Goal: Contribute content: Contribute content

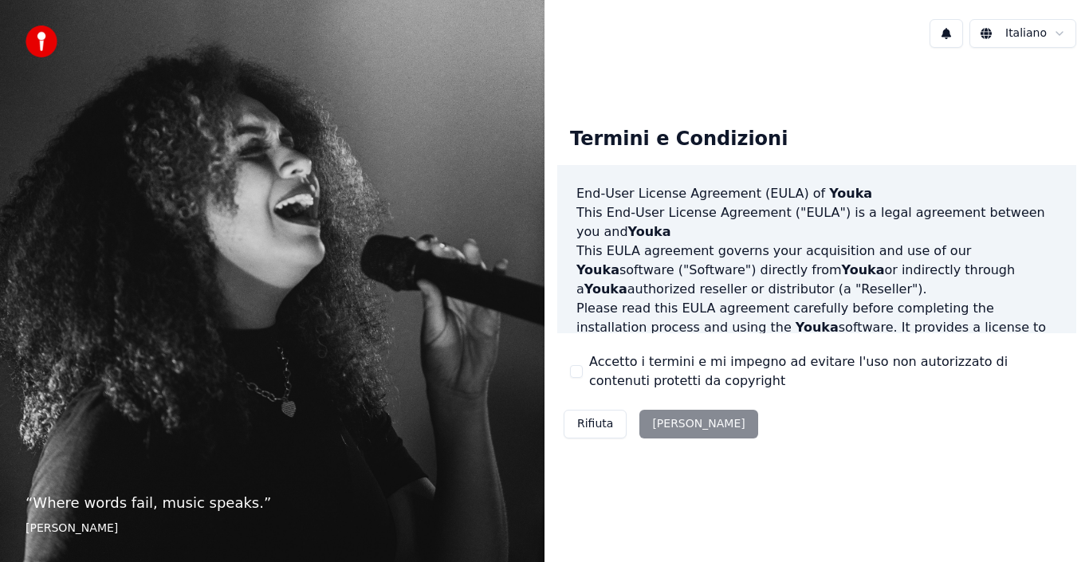
click at [670, 419] on div "Rifiuta Accetta" at bounding box center [660, 423] width 207 height 41
click at [668, 427] on div "Rifiuta [PERSON_NAME]" at bounding box center [660, 423] width 207 height 41
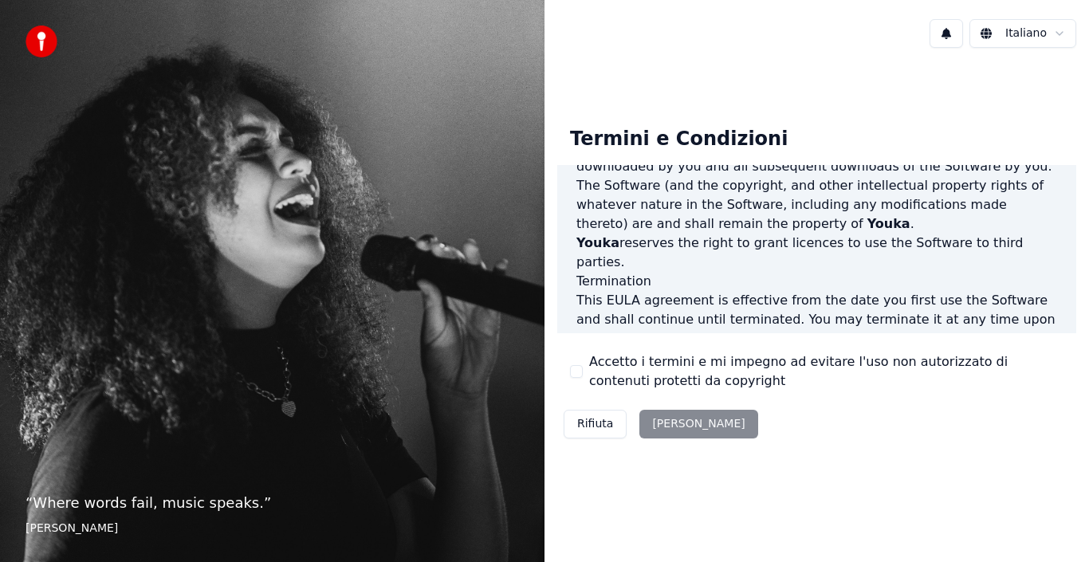
scroll to position [1094, 0]
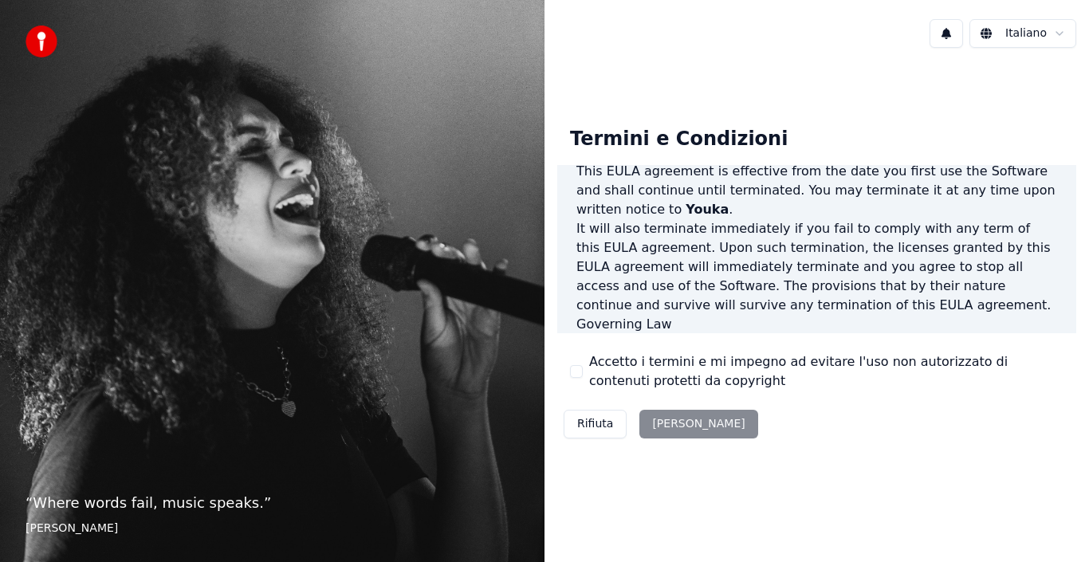
click at [673, 427] on div "Rifiuta [PERSON_NAME]" at bounding box center [660, 423] width 207 height 41
click at [665, 418] on div "Rifiuta [PERSON_NAME]" at bounding box center [660, 423] width 207 height 41
click at [665, 423] on div "Rifiuta [PERSON_NAME]" at bounding box center [660, 423] width 207 height 41
click at [664, 423] on div "Rifiuta [PERSON_NAME]" at bounding box center [660, 423] width 207 height 41
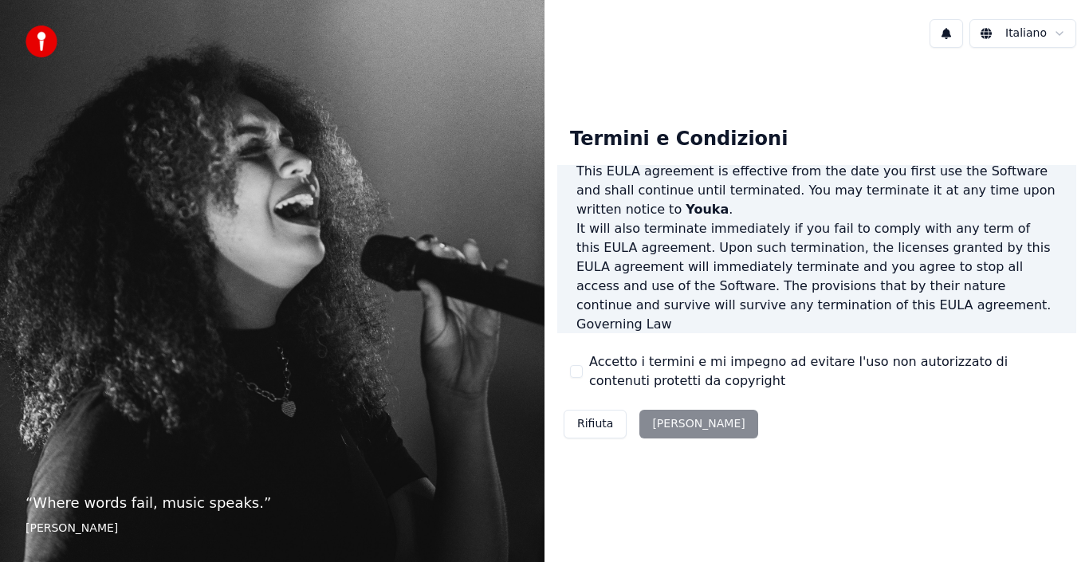
click at [625, 321] on div "End-User License Agreement (EULA) of Youka This End-User License Agreement ("EU…" at bounding box center [816, 249] width 519 height 169
click at [686, 334] on p "This EULA agreement, and any dispute arising out of or in connection with this …" at bounding box center [816, 362] width 481 height 57
click at [675, 421] on div "Rifiuta [PERSON_NAME]" at bounding box center [660, 423] width 207 height 41
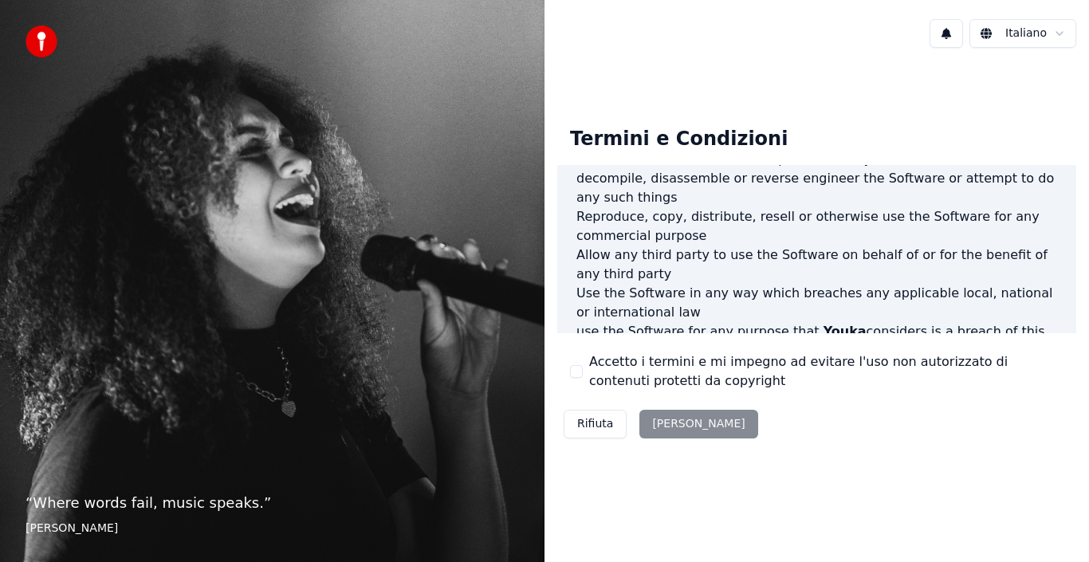
scroll to position [797, 0]
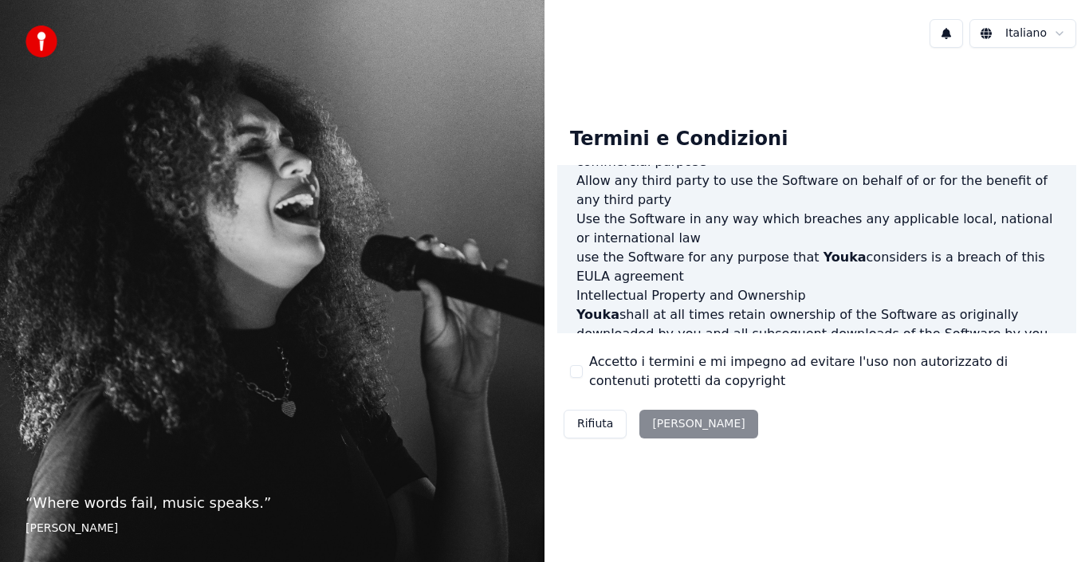
click at [1060, 32] on html "“ Where words fail, music speaks. ” Hans Christian Andersen Italiano Termini e …" at bounding box center [544, 281] width 1089 height 562
click at [949, 31] on button at bounding box center [946, 33] width 33 height 29
click at [1037, 34] on html "“ Where words fail, music speaks. ” Hans Christian Andersen Italiano Termini e …" at bounding box center [544, 281] width 1089 height 562
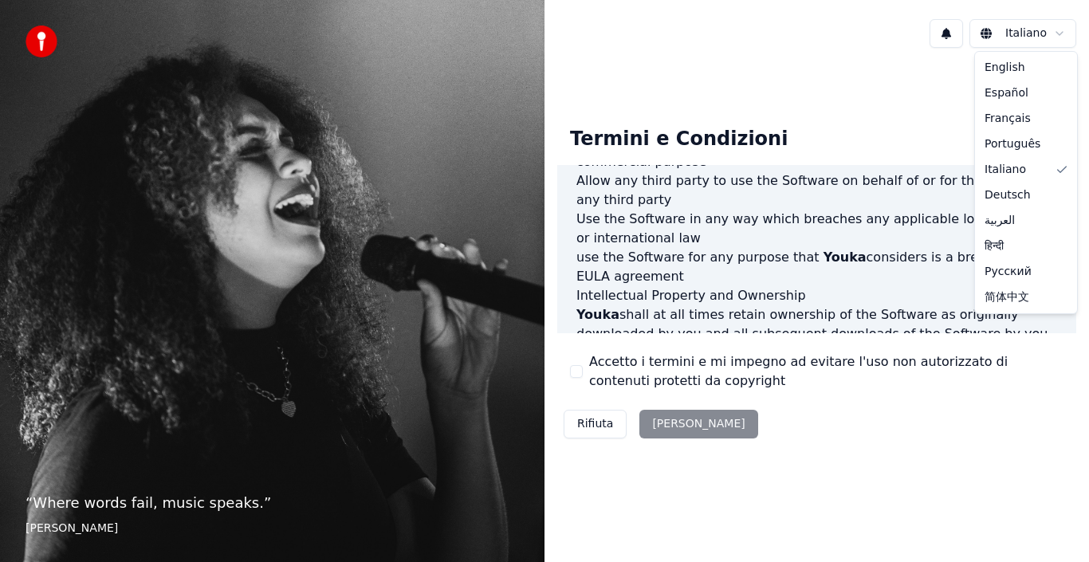
click at [1037, 34] on html "“ Where words fail, music speaks. ” Hans Christian Andersen Italiano Termini e …" at bounding box center [544, 281] width 1089 height 562
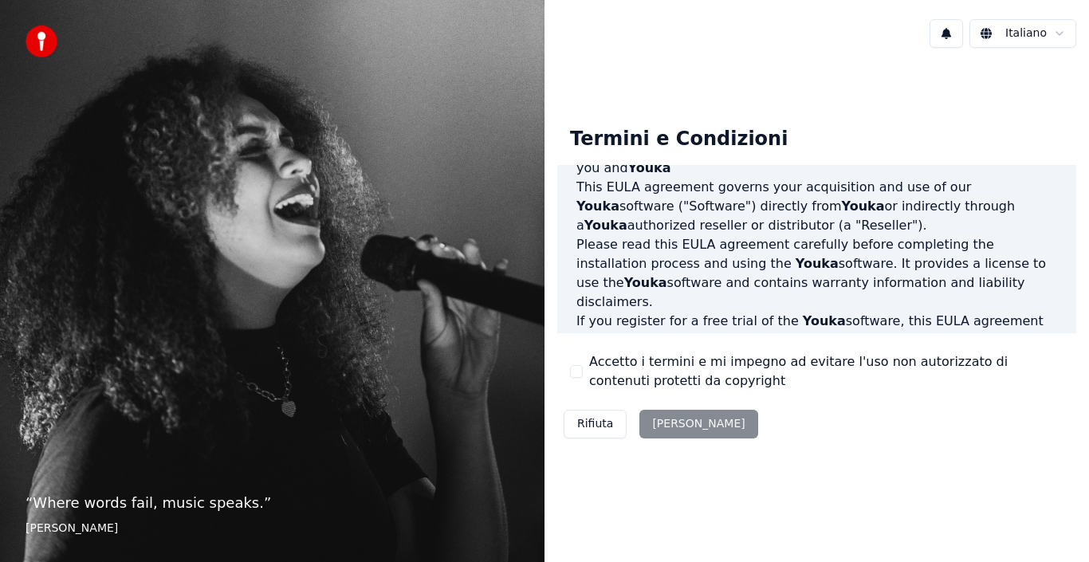
scroll to position [0, 0]
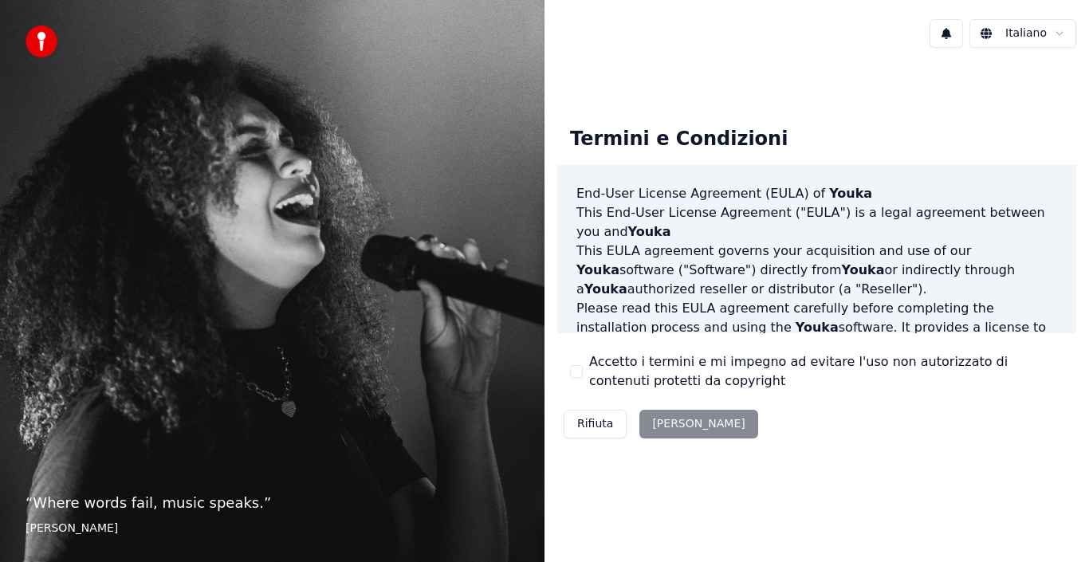
click at [694, 210] on p "This End-User License Agreement ("EULA") is a legal agreement between you and Y…" at bounding box center [816, 222] width 481 height 38
click at [678, 426] on div "Rifiuta [PERSON_NAME]" at bounding box center [660, 423] width 207 height 41
click at [674, 423] on div "Rifiuta Accetta" at bounding box center [660, 423] width 207 height 41
click at [675, 423] on div "Rifiuta Accetta" at bounding box center [660, 423] width 207 height 41
click at [1037, 32] on html "“ Where words fail, music speaks. ” Hans Christian Andersen Italiano Termini e …" at bounding box center [544, 281] width 1089 height 562
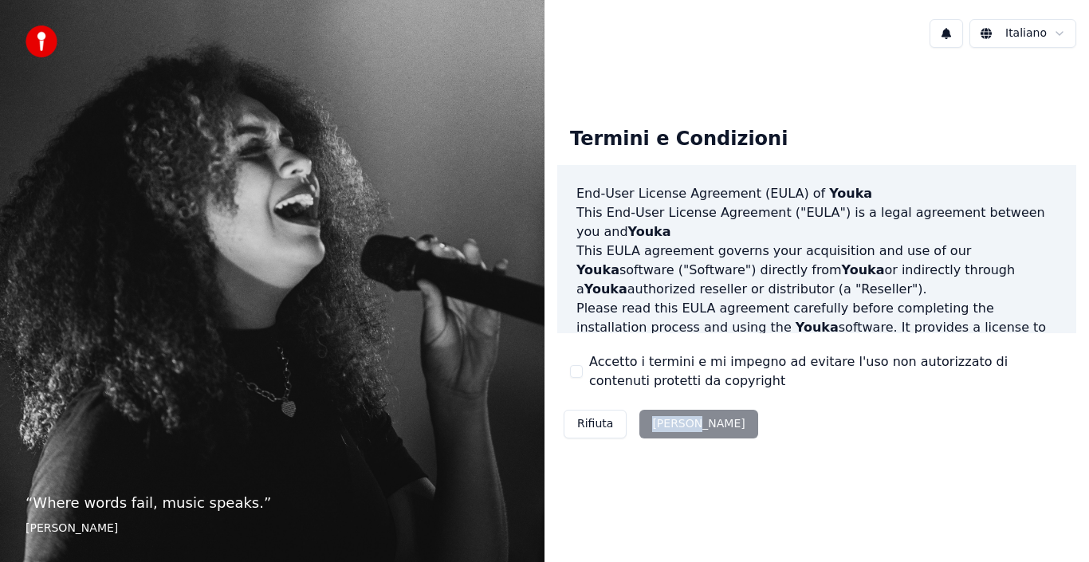
click at [663, 423] on div "Rifiuta Accetta" at bounding box center [660, 423] width 207 height 41
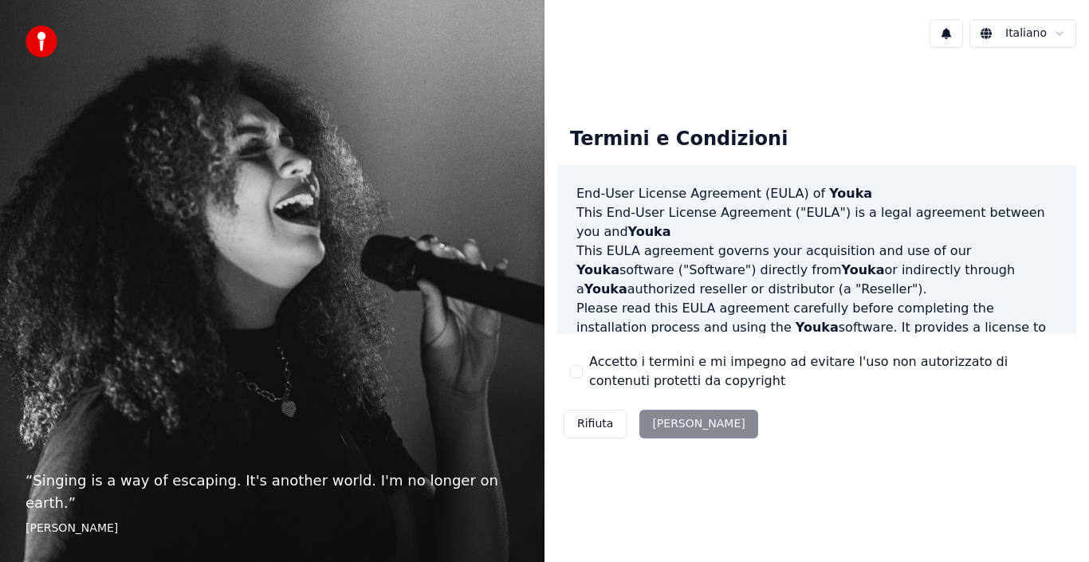
click at [666, 422] on div "Rifiuta [PERSON_NAME]" at bounding box center [660, 423] width 207 height 41
click at [665, 422] on div "Rifiuta [PERSON_NAME]" at bounding box center [660, 423] width 207 height 41
click at [667, 425] on div "Rifiuta [PERSON_NAME]" at bounding box center [660, 423] width 207 height 41
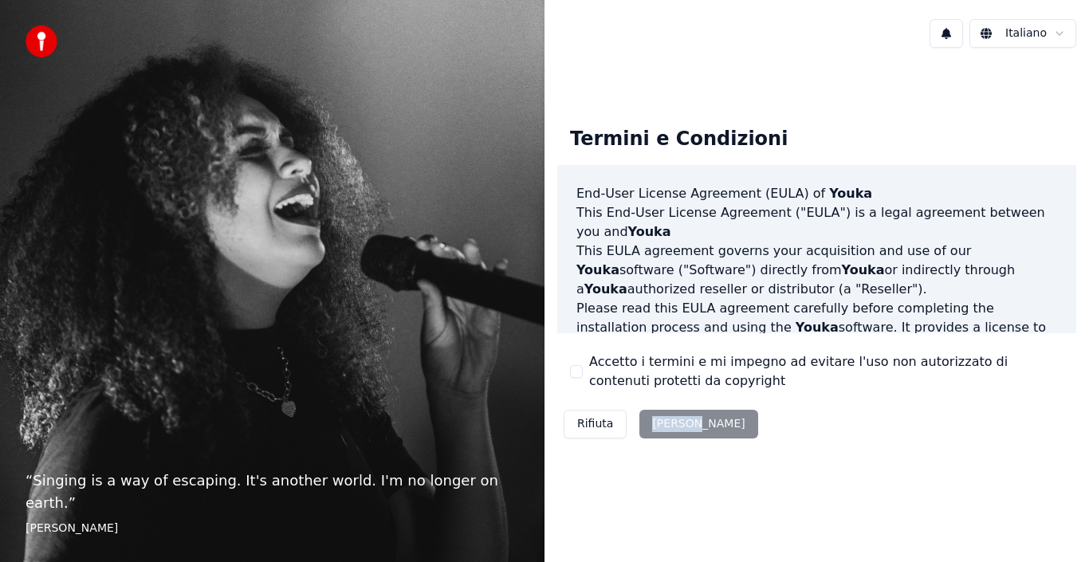
click at [667, 425] on div "Rifiuta [PERSON_NAME]" at bounding box center [660, 423] width 207 height 41
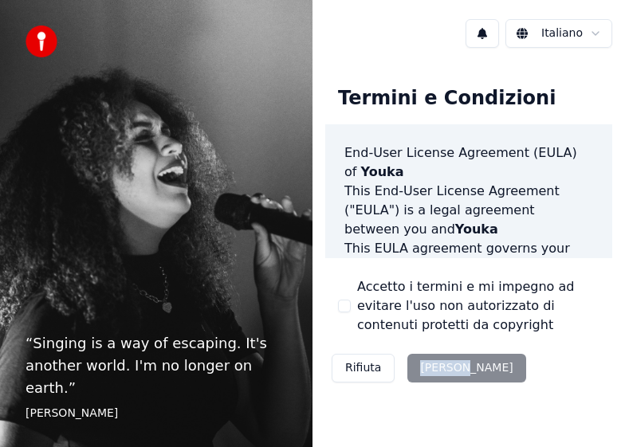
click at [434, 369] on div "Rifiuta [PERSON_NAME]" at bounding box center [428, 368] width 207 height 41
click at [498, 392] on div "Termini e Condizioni End-User License Agreement ([PERSON_NAME]) of Youka This E…" at bounding box center [469, 231] width 313 height 341
click at [445, 368] on div "Rifiuta [PERSON_NAME]" at bounding box center [428, 368] width 207 height 41
click at [441, 368] on div "Rifiuta [PERSON_NAME]" at bounding box center [428, 368] width 207 height 41
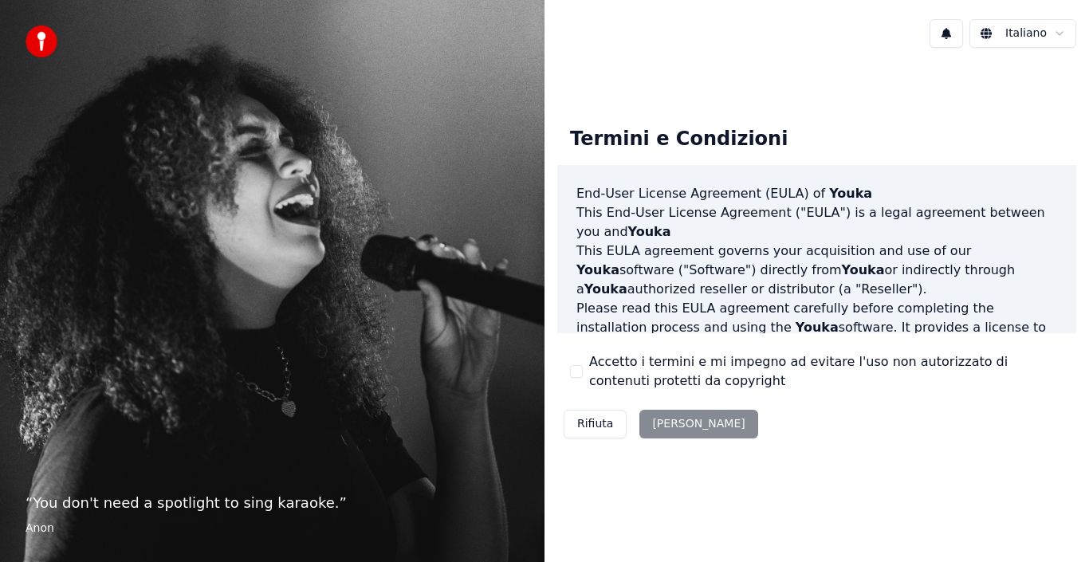
click at [663, 422] on div "Rifiuta [PERSON_NAME]" at bounding box center [660, 423] width 207 height 41
click at [664, 425] on div "Rifiuta [PERSON_NAME]" at bounding box center [660, 423] width 207 height 41
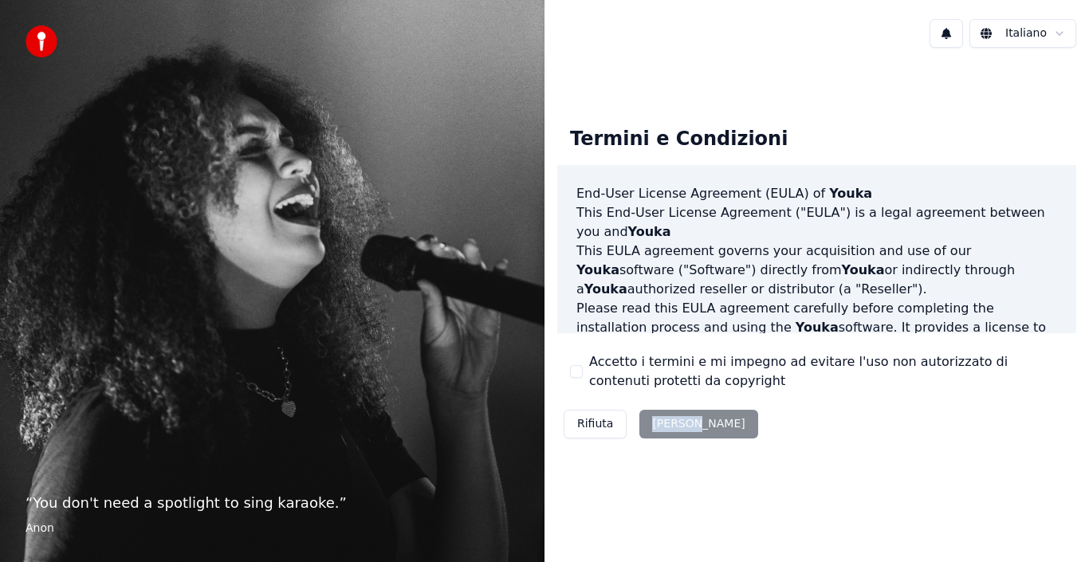
click at [664, 424] on div "Rifiuta [PERSON_NAME]" at bounding box center [660, 423] width 207 height 41
click at [662, 419] on div "Rifiuta [PERSON_NAME]" at bounding box center [660, 423] width 207 height 41
click at [666, 422] on div "Rifiuta [PERSON_NAME]" at bounding box center [660, 423] width 207 height 41
click at [671, 420] on div "Rifiuta [PERSON_NAME]" at bounding box center [660, 423] width 207 height 41
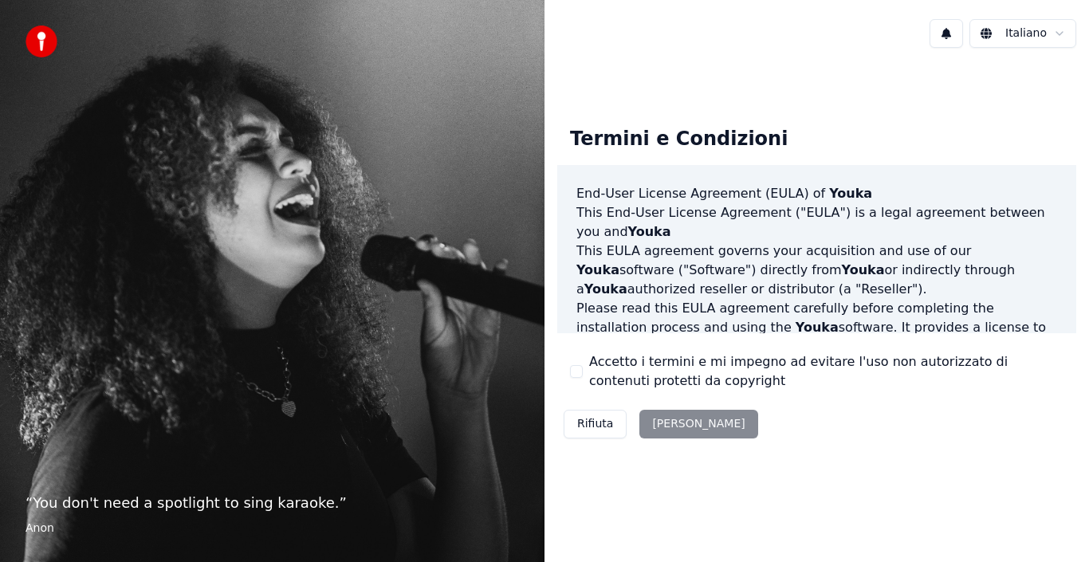
click at [671, 420] on div "Rifiuta [PERSON_NAME]" at bounding box center [660, 423] width 207 height 41
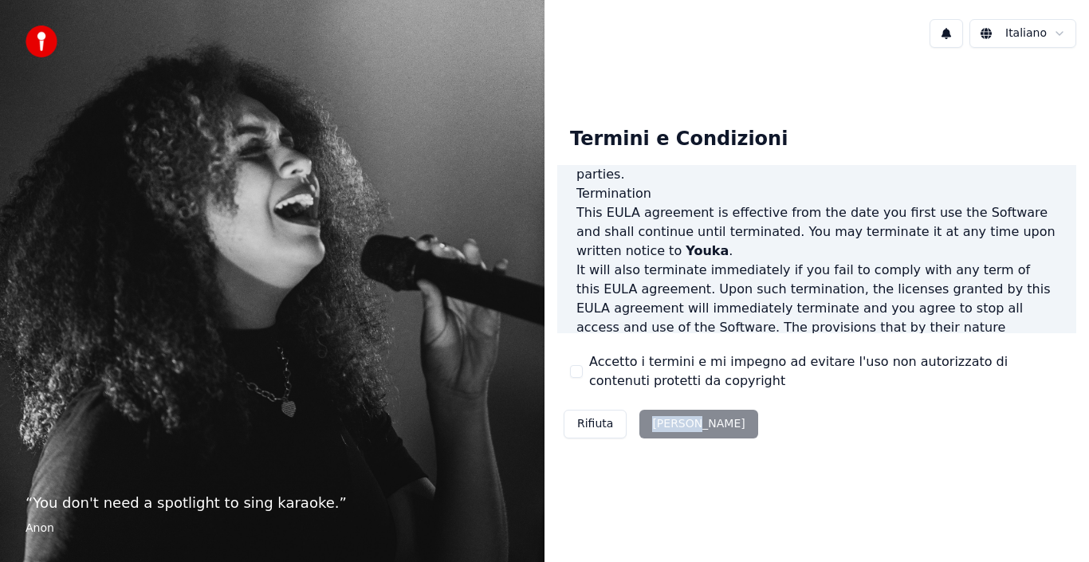
scroll to position [1094, 0]
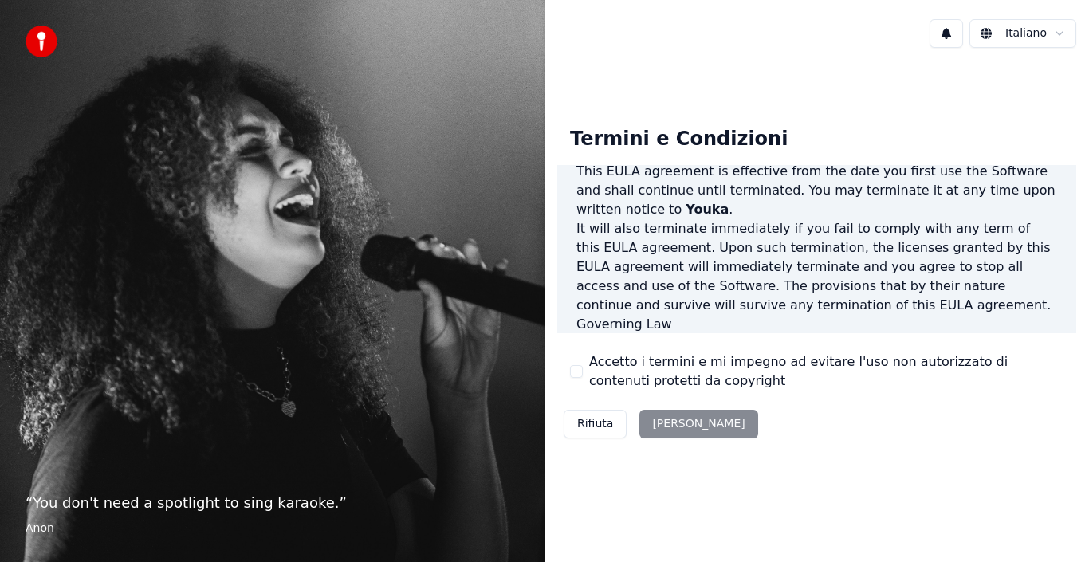
drag, startPoint x: 998, startPoint y: 308, endPoint x: 954, endPoint y: 317, distance: 45.5
click at [993, 334] on p "This EULA agreement, and any dispute arising out of or in connection with this …" at bounding box center [816, 362] width 481 height 57
click at [628, 334] on p "This EULA agreement, and any dispute arising out of or in connection with this …" at bounding box center [816, 362] width 481 height 57
drag, startPoint x: 659, startPoint y: 367, endPoint x: 718, endPoint y: 367, distance: 59.0
click at [669, 367] on label "Accetto i termini e mi impegno ad evitare l'uso non autorizzato di contenuti pr…" at bounding box center [826, 371] width 474 height 38
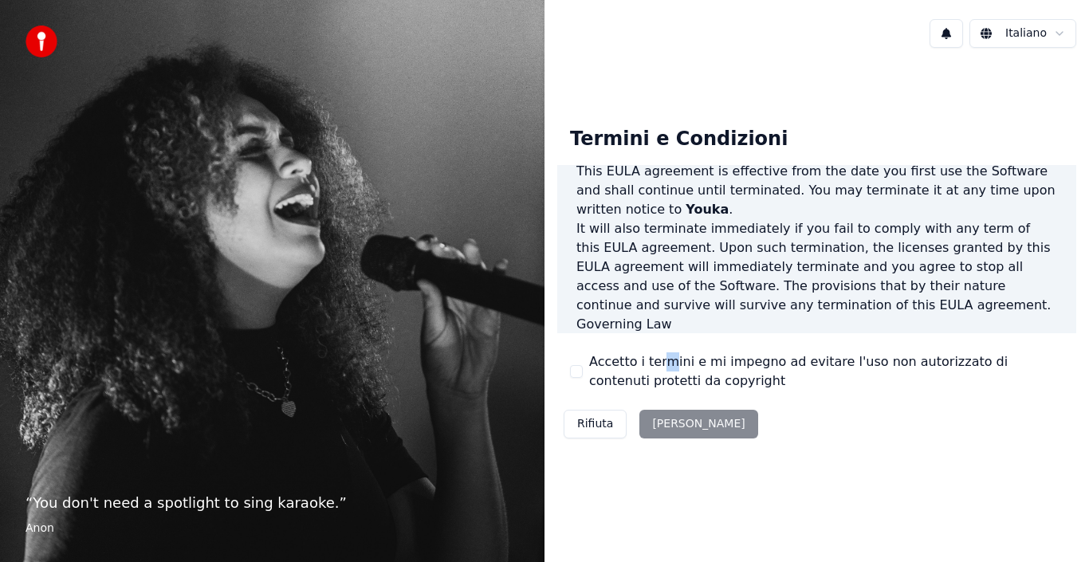
click at [663, 366] on label "Accetto i termini e mi impegno ad evitare l'uso non autorizzato di contenuti pr…" at bounding box center [826, 371] width 474 height 38
click at [583, 366] on button "Accetto i termini e mi impegno ad evitare l'uso non autorizzato di contenuti pr…" at bounding box center [576, 371] width 13 height 13
click at [662, 423] on button "Accetta" at bounding box center [698, 424] width 118 height 29
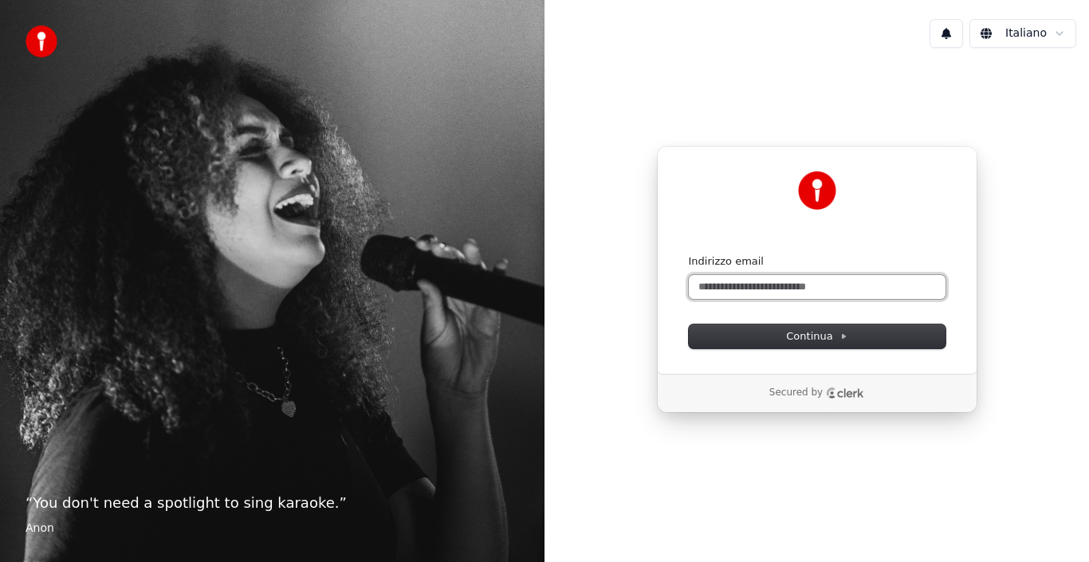
click at [746, 287] on input "Indirizzo email" at bounding box center [817, 287] width 257 height 24
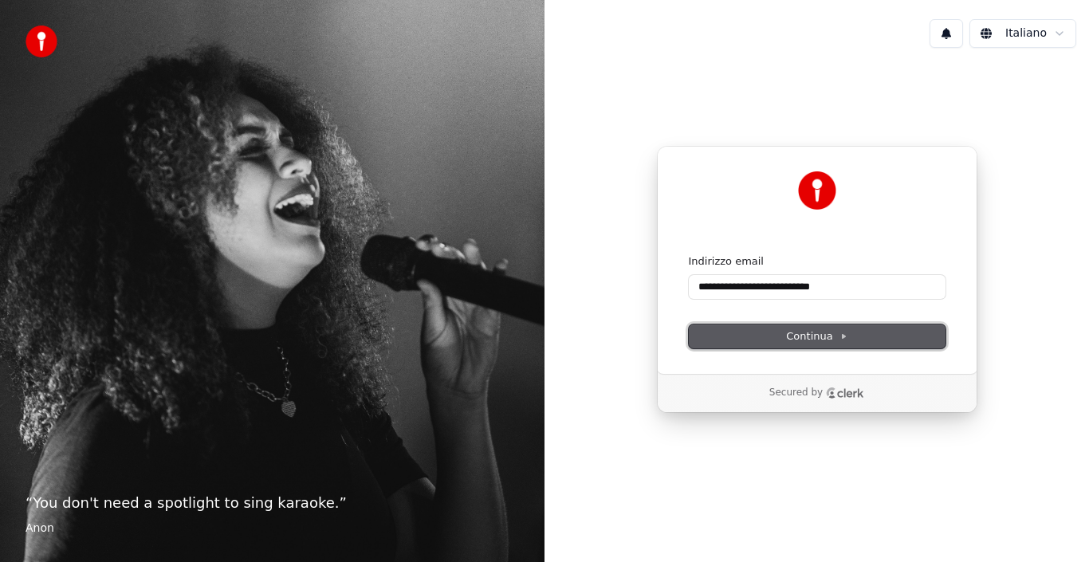
click at [804, 334] on span "Continua" at bounding box center [816, 336] width 61 height 14
type input "**********"
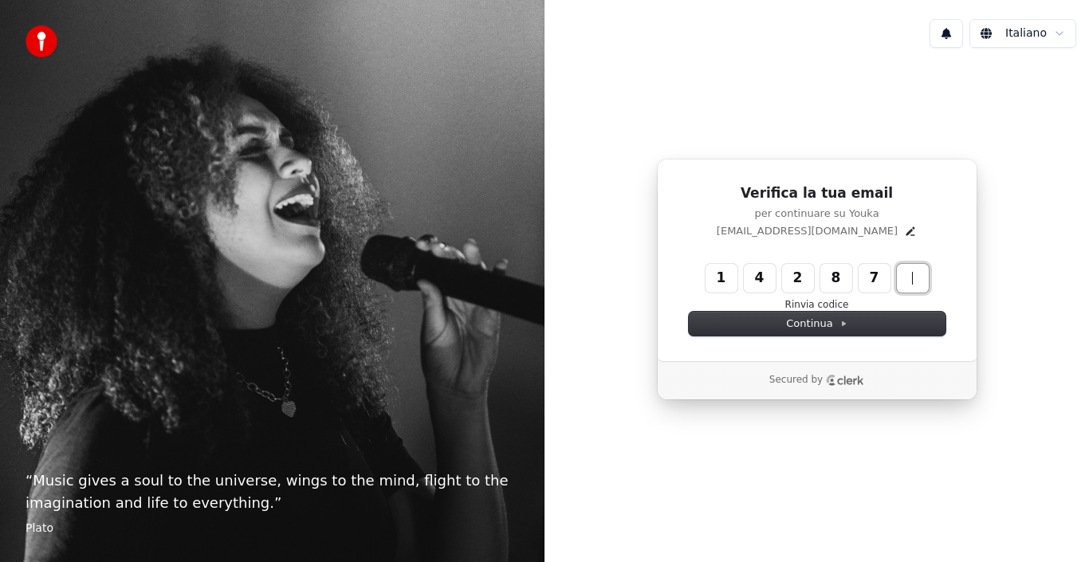
type input "******"
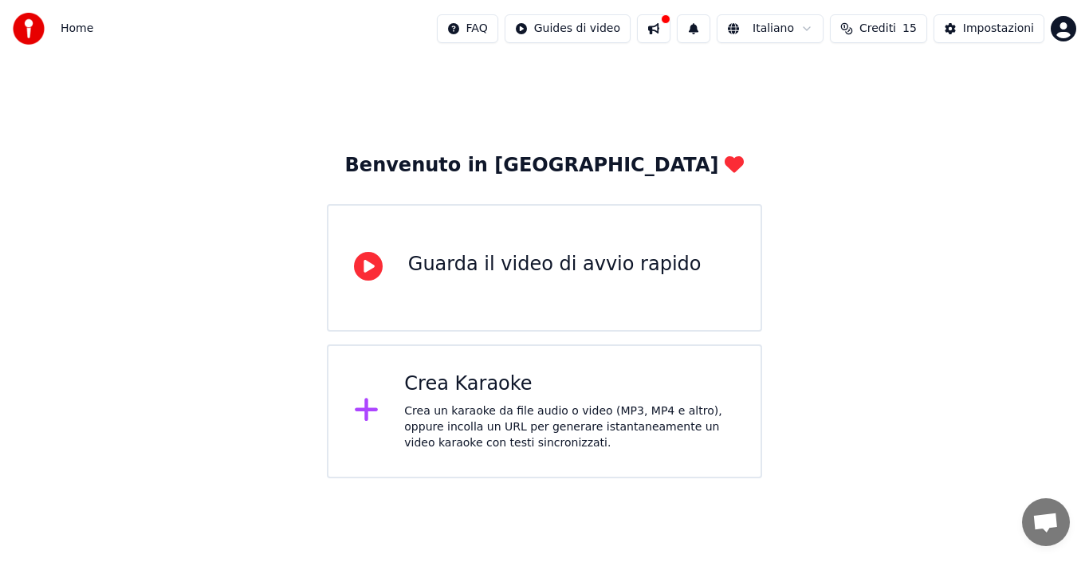
click at [474, 267] on div "Guarda il video di avvio rapido" at bounding box center [554, 265] width 293 height 26
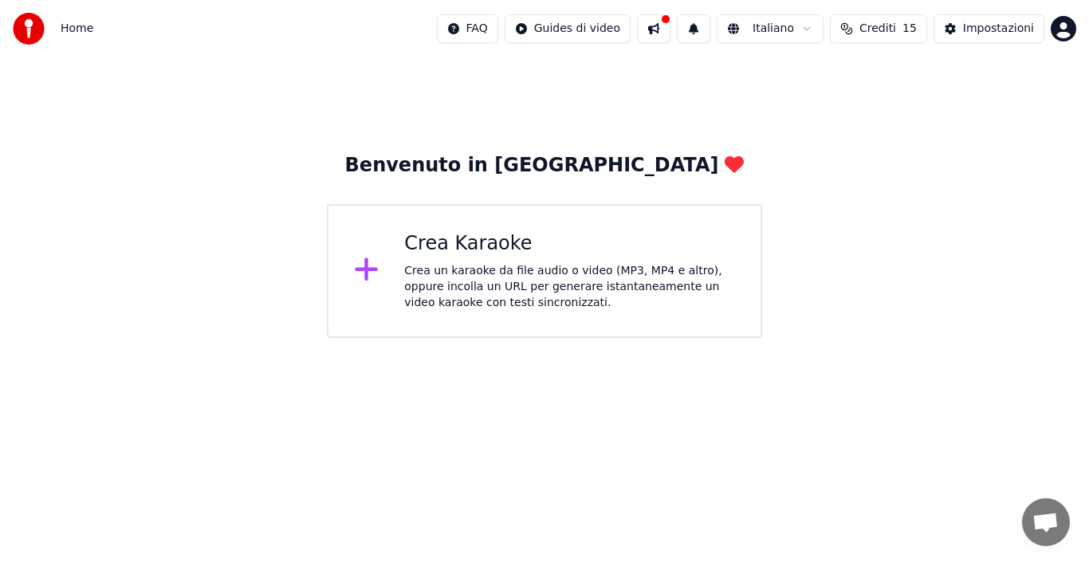
click at [366, 269] on icon at bounding box center [366, 269] width 23 height 23
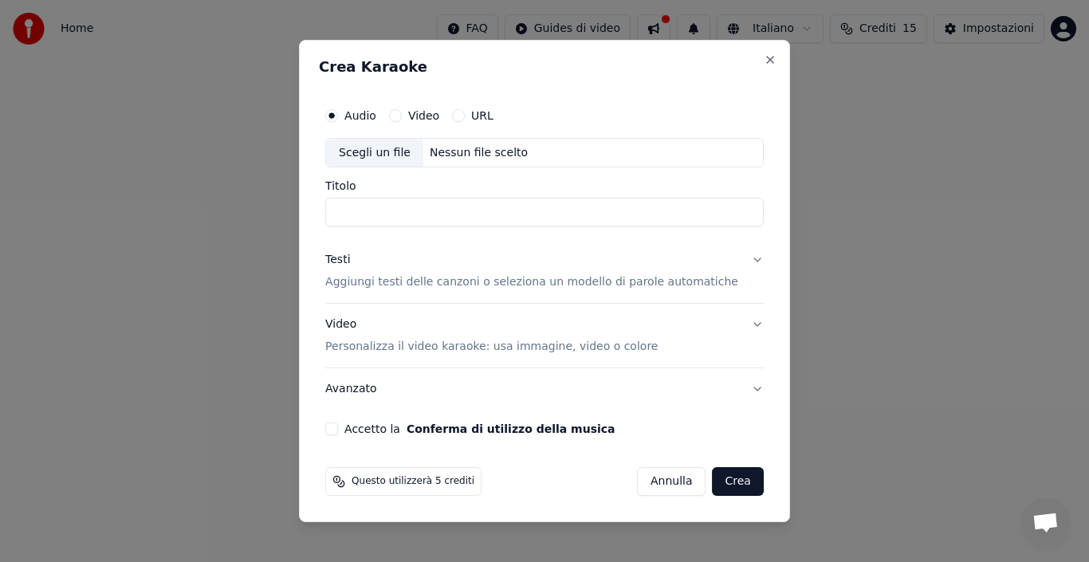
click at [366, 269] on div "Testi Aggiungi testi delle canzoni o seleziona un modello di parole automatiche" at bounding box center [531, 272] width 413 height 38
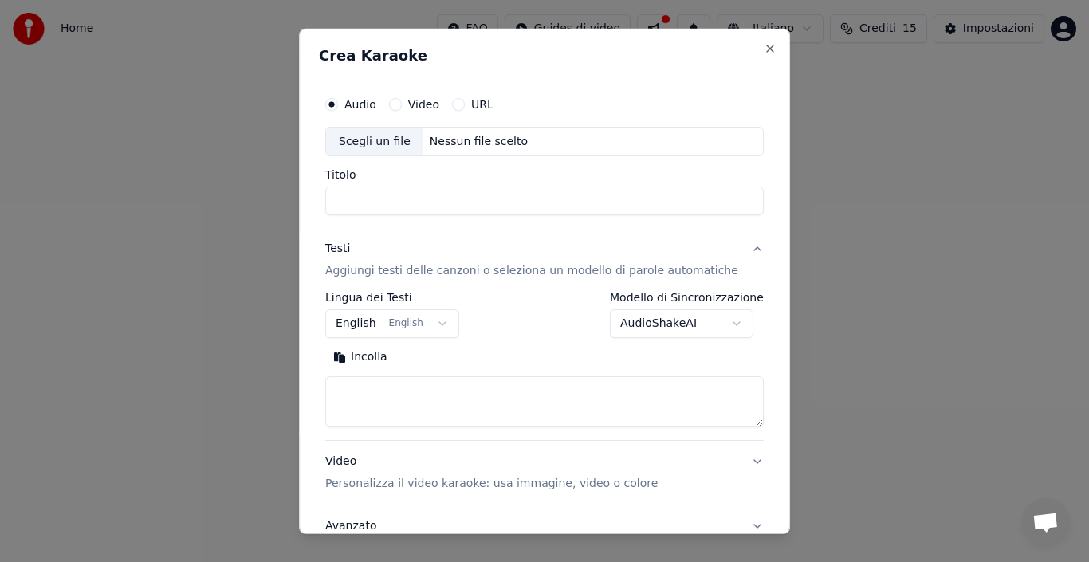
click at [391, 140] on div "Scegli un file" at bounding box center [374, 141] width 97 height 29
type input "**********"
click at [397, 271] on p "Aggiungi testi delle canzoni o seleziona un modello di parole automatiche" at bounding box center [531, 271] width 413 height 16
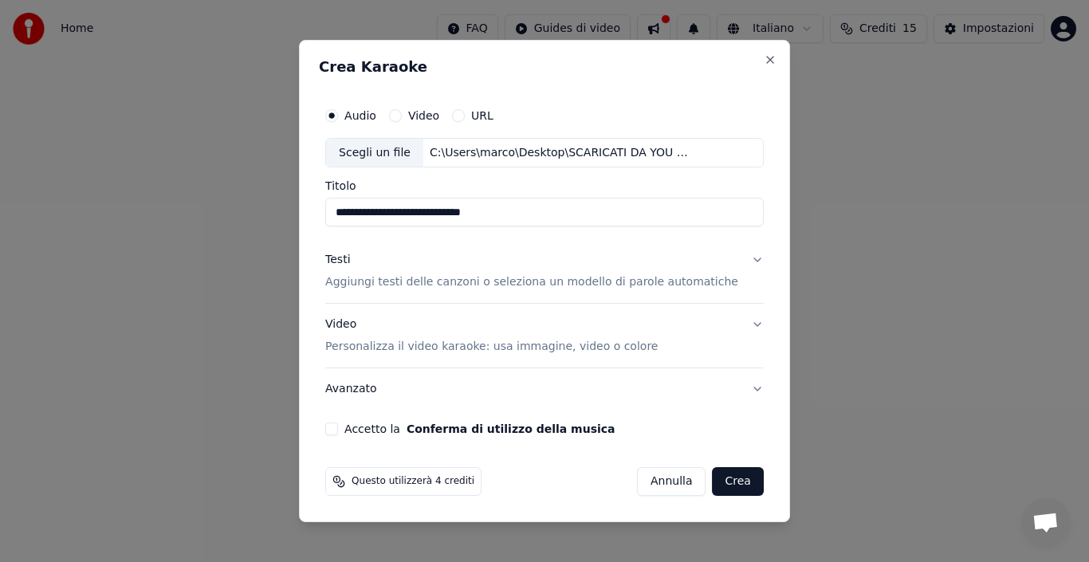
click at [390, 283] on p "Aggiungi testi delle canzoni o seleziona un modello di parole automatiche" at bounding box center [531, 283] width 413 height 16
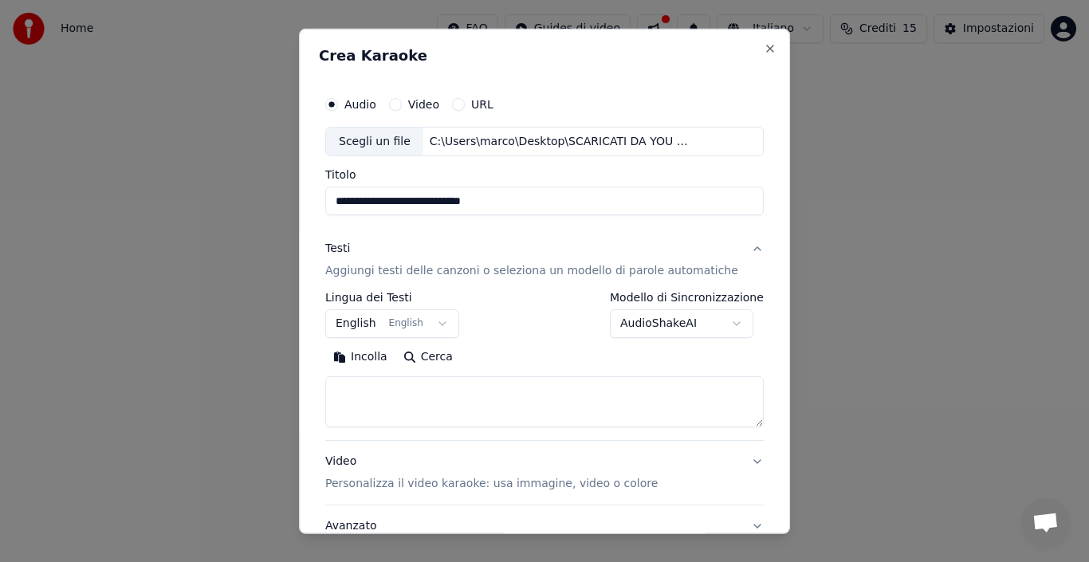
click at [441, 320] on button "English English" at bounding box center [392, 323] width 134 height 29
click at [371, 358] on button "Incolla" at bounding box center [360, 357] width 70 height 26
select select "**"
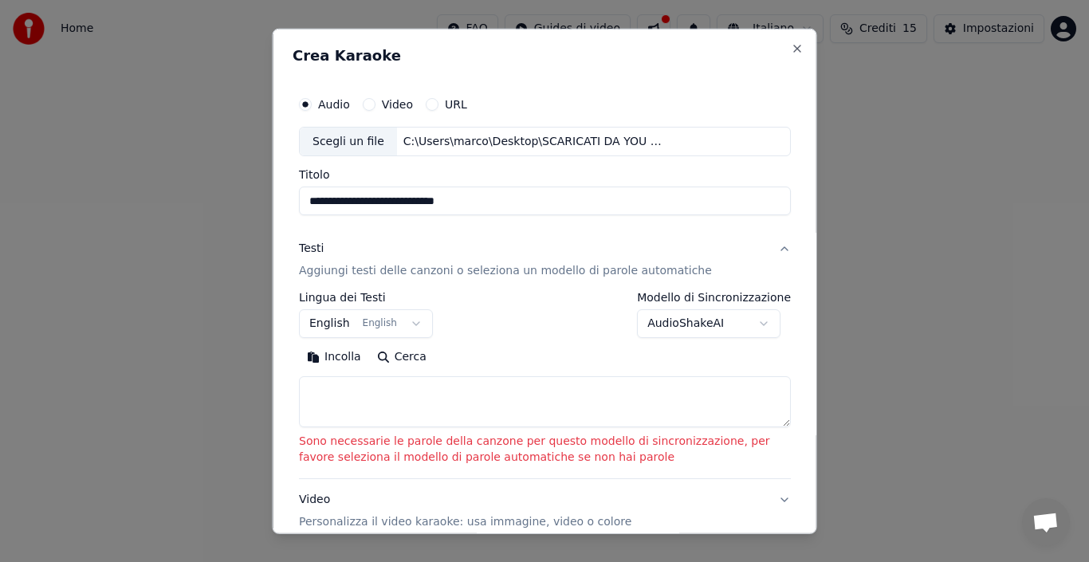
scroll to position [80, 0]
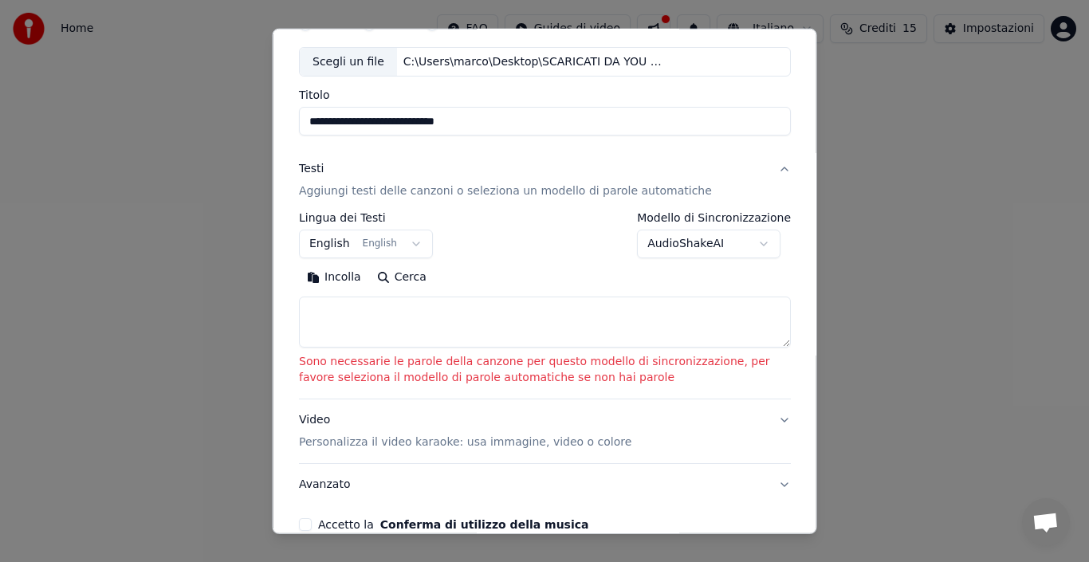
click at [343, 275] on button "Incolla" at bounding box center [334, 278] width 70 height 26
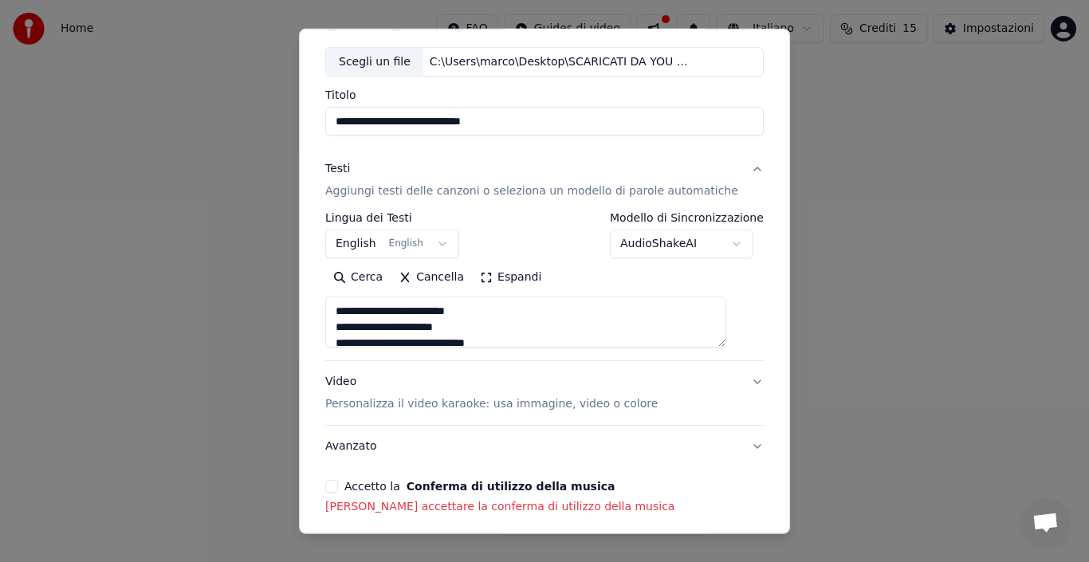
type textarea "**********"
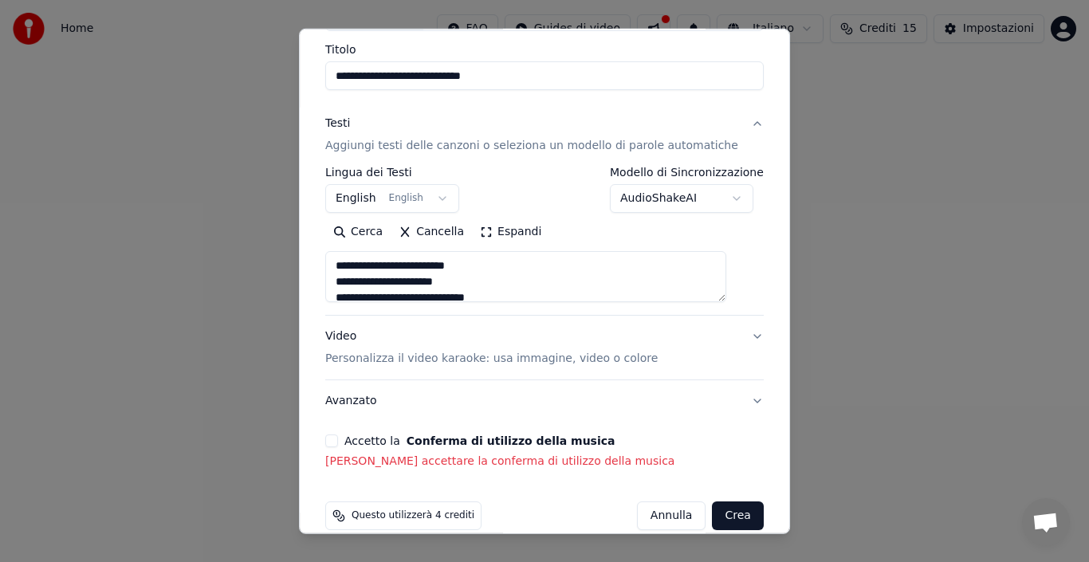
scroll to position [148, 0]
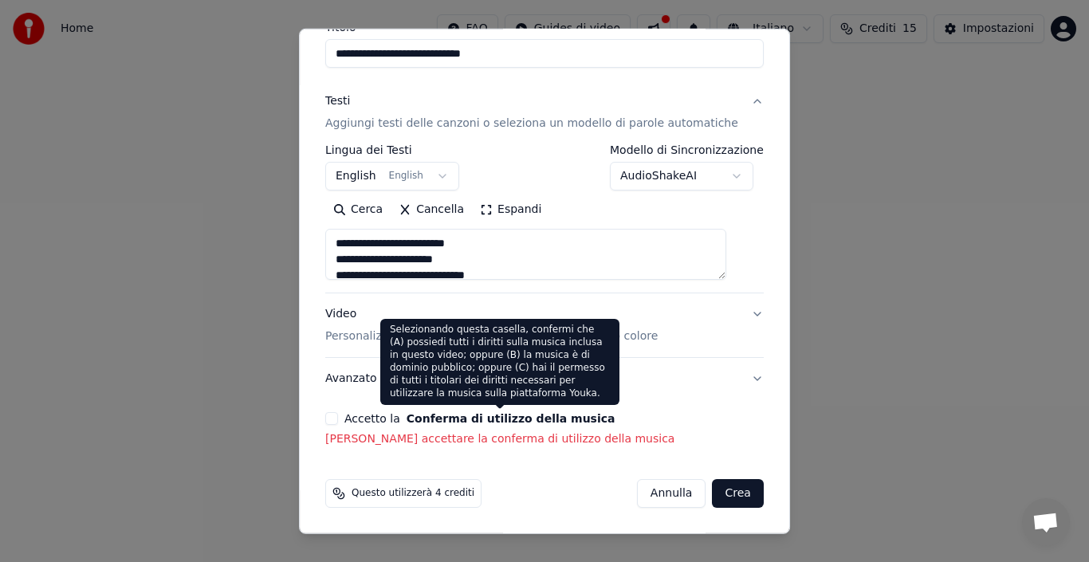
click at [557, 417] on button "Conferma di utilizzo della musica" at bounding box center [511, 418] width 209 height 11
select select "**"
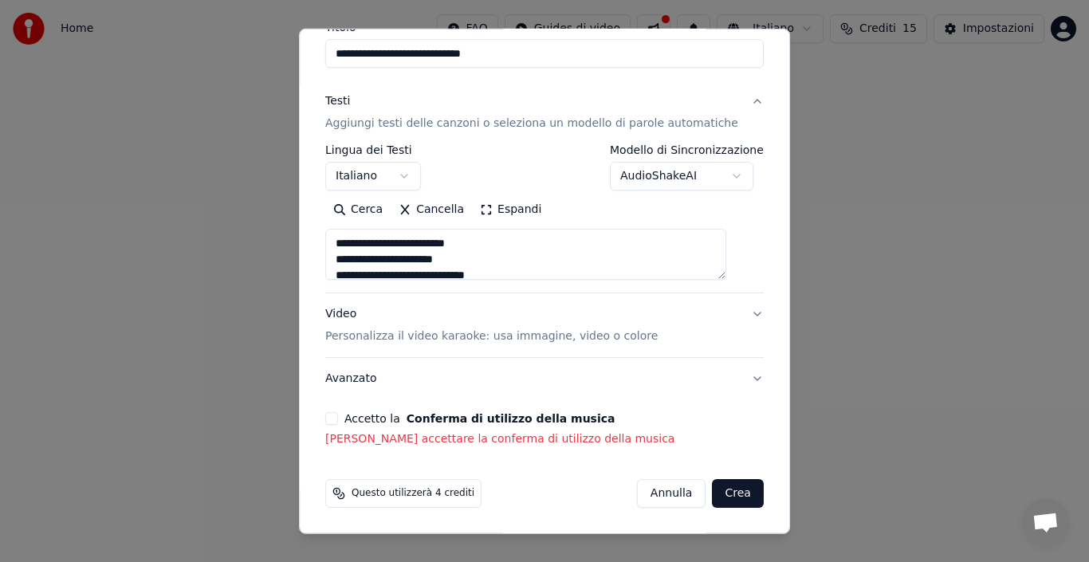
click at [713, 491] on button "Crea" at bounding box center [738, 493] width 51 height 29
click at [715, 493] on button "Crea" at bounding box center [738, 493] width 51 height 29
click at [718, 493] on button "Crea" at bounding box center [738, 493] width 51 height 29
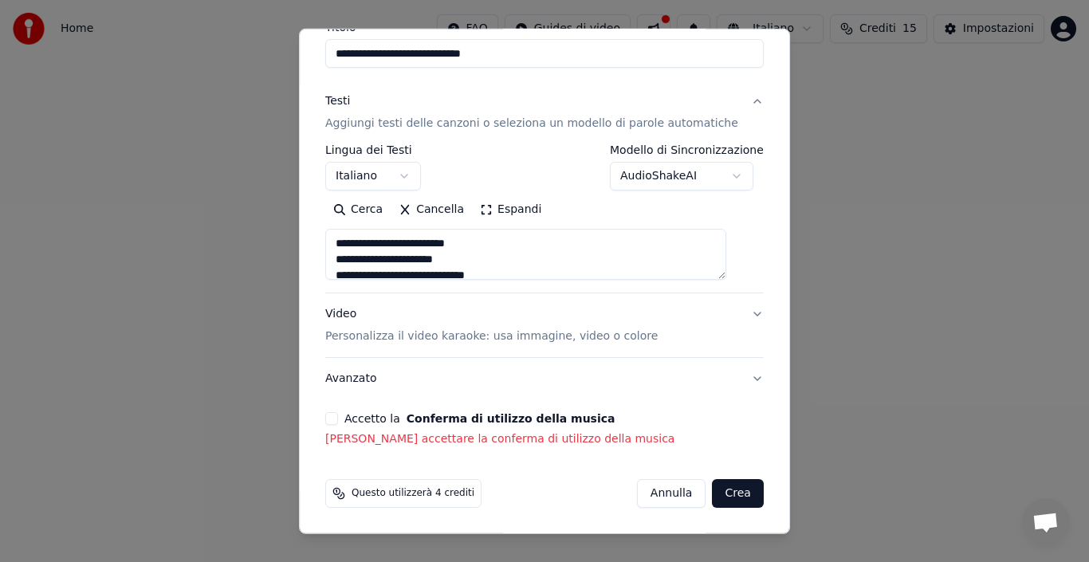
click at [718, 493] on button "Crea" at bounding box center [738, 493] width 51 height 29
click at [732, 378] on button "Avanzato" at bounding box center [544, 378] width 439 height 41
type textarea "**********"
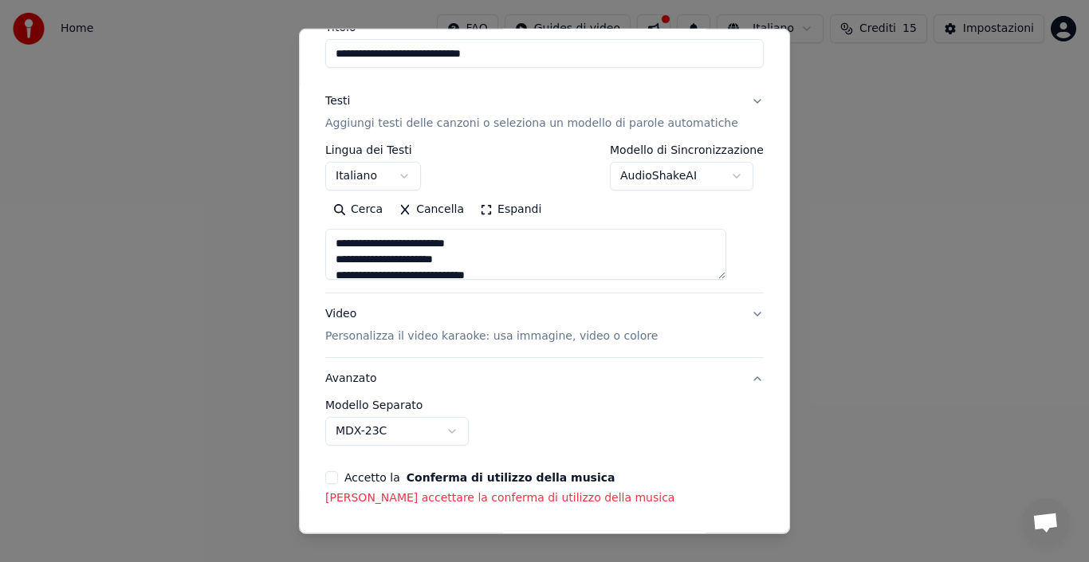
scroll to position [58, 0]
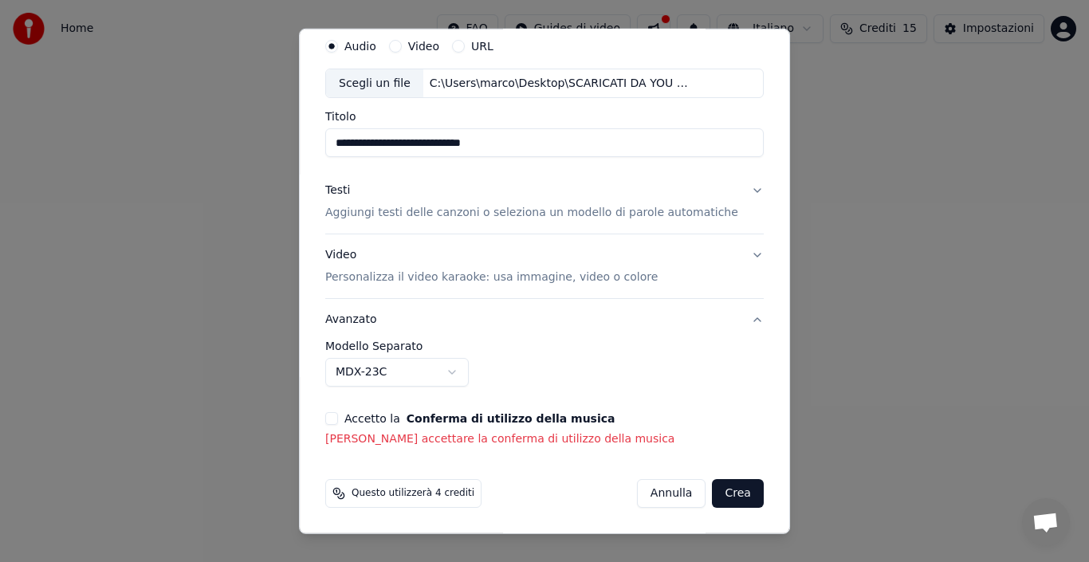
click at [732, 254] on button "Video Personalizza il video karaoke: usa immagine, video o colore" at bounding box center [544, 266] width 439 height 64
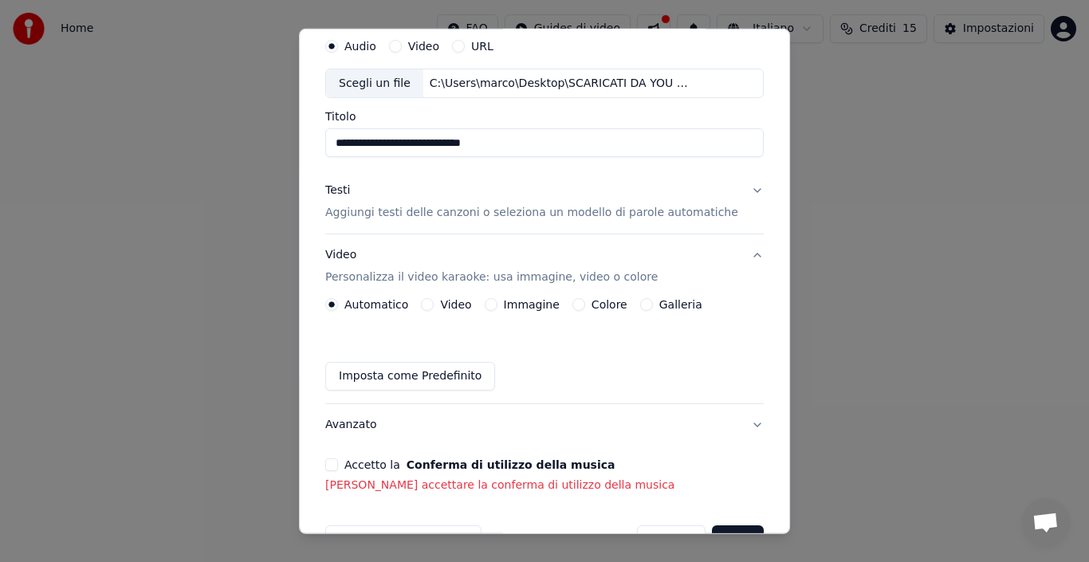
click at [350, 188] on div "Testi" at bounding box center [337, 191] width 25 height 16
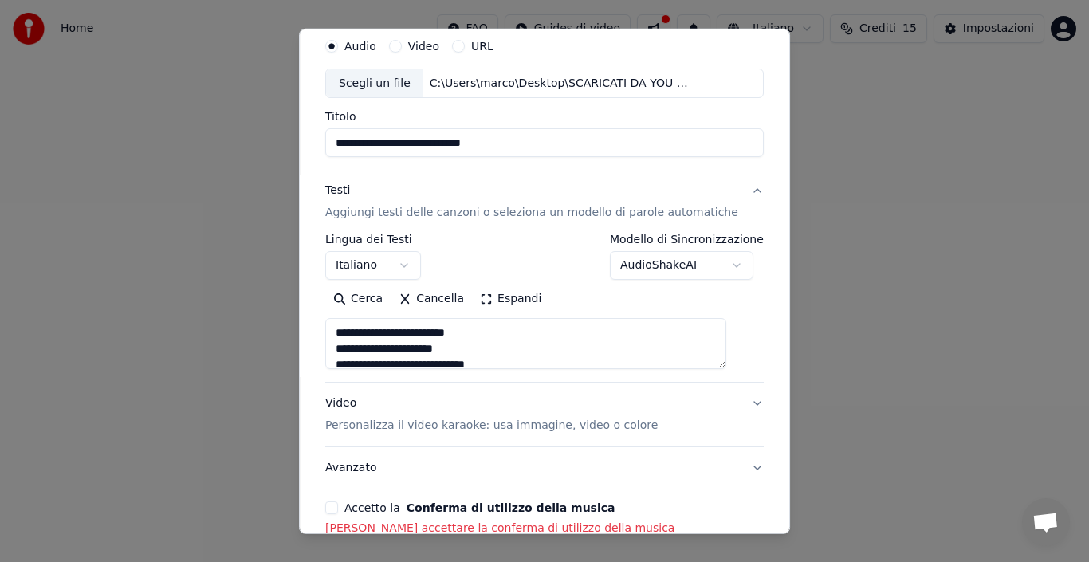
click at [541, 427] on p "Personalizza il video karaoke: usa immagine, video o colore" at bounding box center [491, 426] width 332 height 16
type textarea "**********"
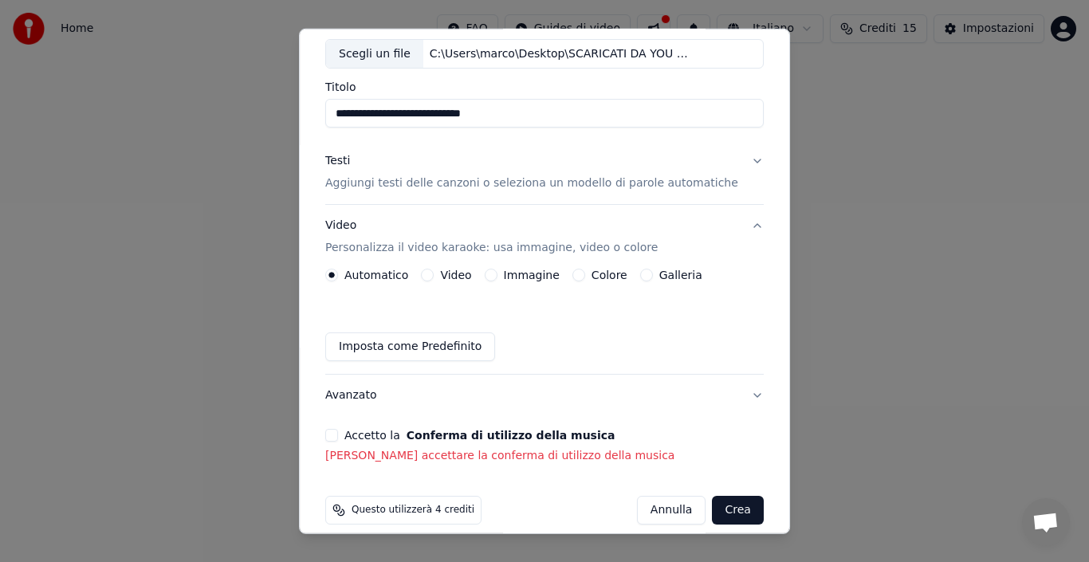
scroll to position [104, 0]
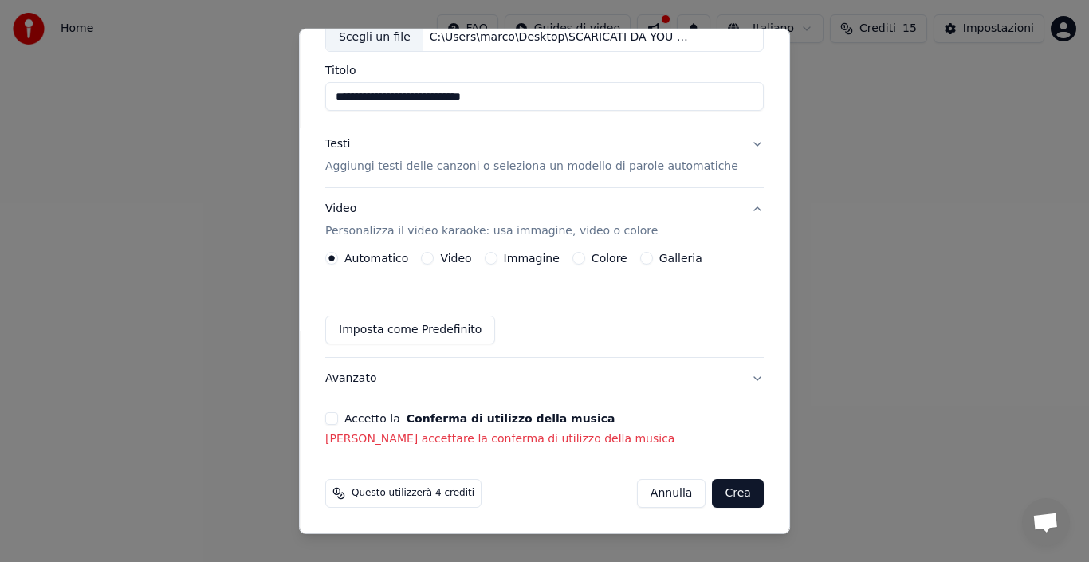
click at [714, 494] on button "Crea" at bounding box center [738, 493] width 51 height 29
click at [718, 491] on button "Crea" at bounding box center [738, 493] width 51 height 29
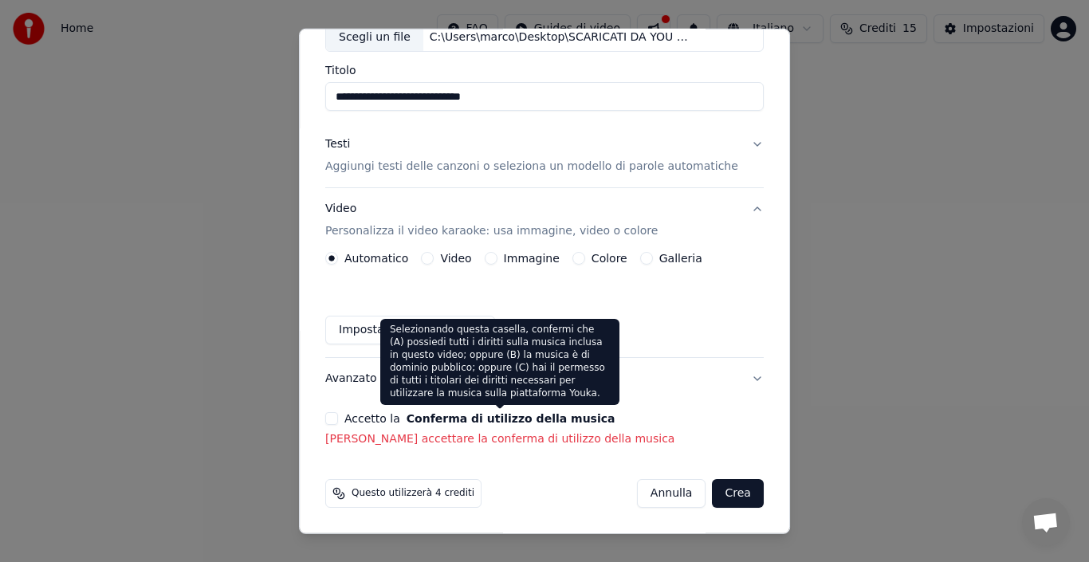
click at [570, 392] on div "Selezionando questa casella, confermi che (A) possiedi tutti i diritti sulla mu…" at bounding box center [499, 362] width 239 height 86
click at [582, 419] on button "Conferma di utilizzo della musica" at bounding box center [511, 418] width 209 height 11
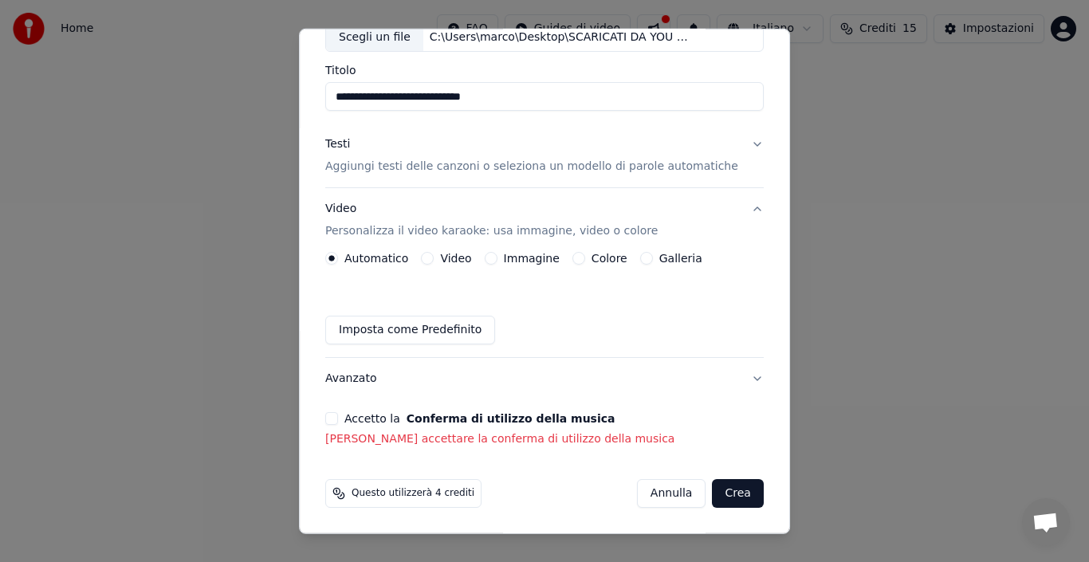
click at [337, 419] on button "Accetto la Conferma di utilizzo della musica" at bounding box center [331, 418] width 13 height 13
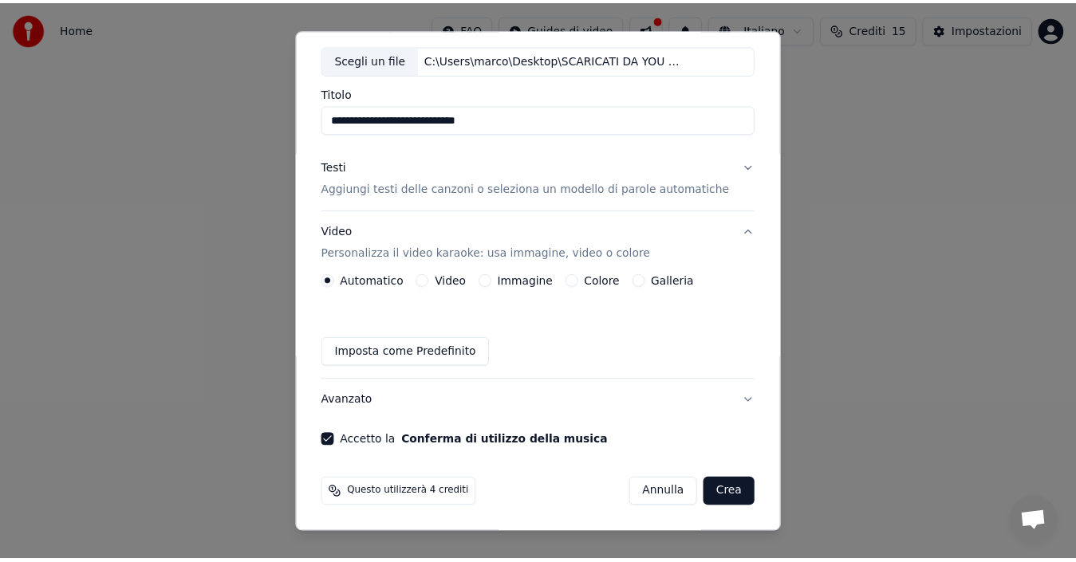
scroll to position [82, 0]
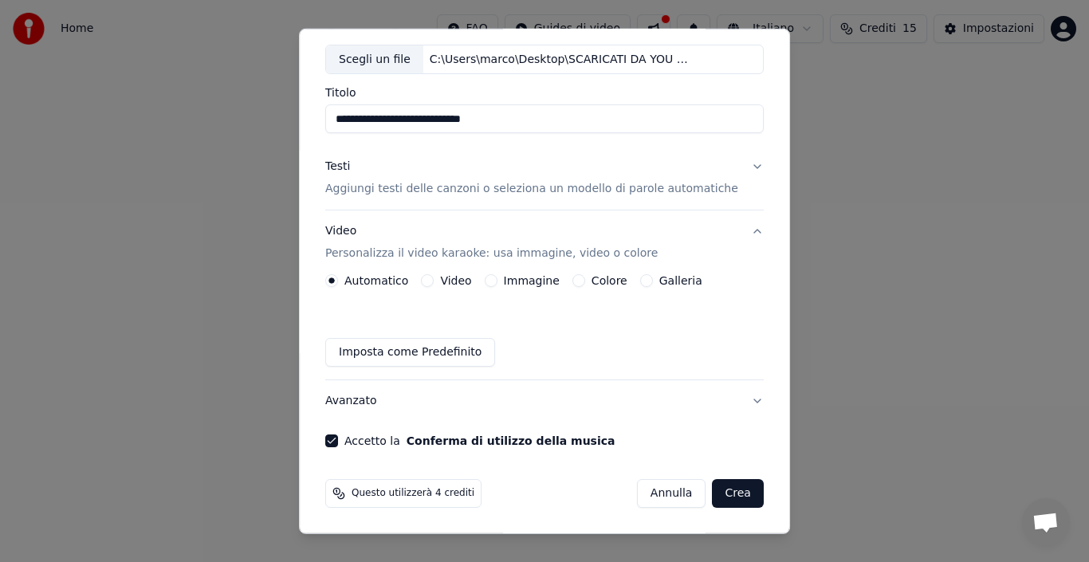
click at [718, 491] on button "Crea" at bounding box center [738, 493] width 51 height 29
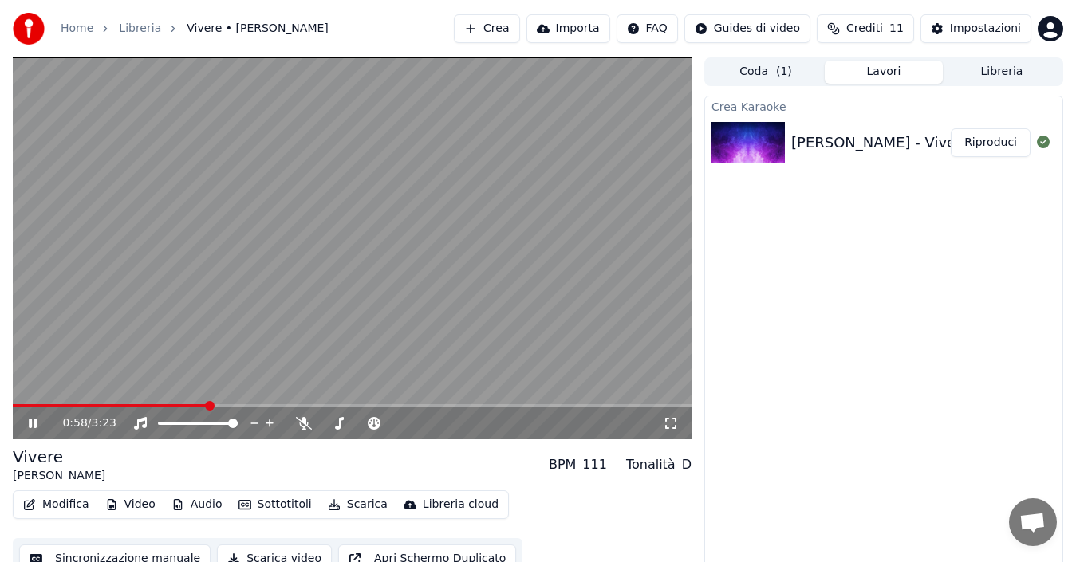
click at [30, 420] on icon at bounding box center [33, 424] width 8 height 10
click at [252, 423] on icon at bounding box center [255, 424] width 8 height 2
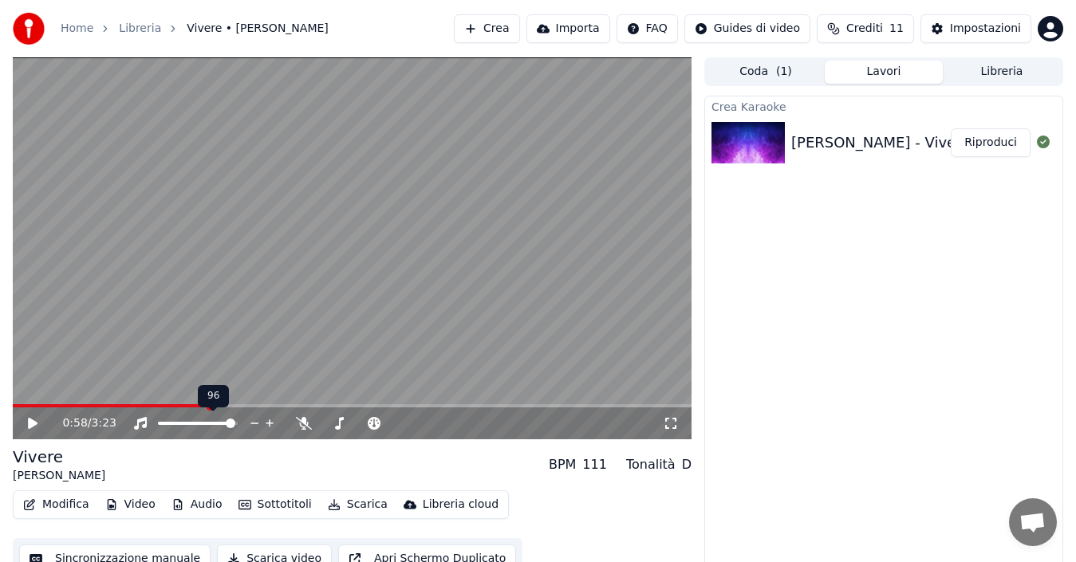
click at [252, 423] on icon at bounding box center [255, 424] width 8 height 2
click at [175, 428] on span at bounding box center [178, 424] width 10 height 10
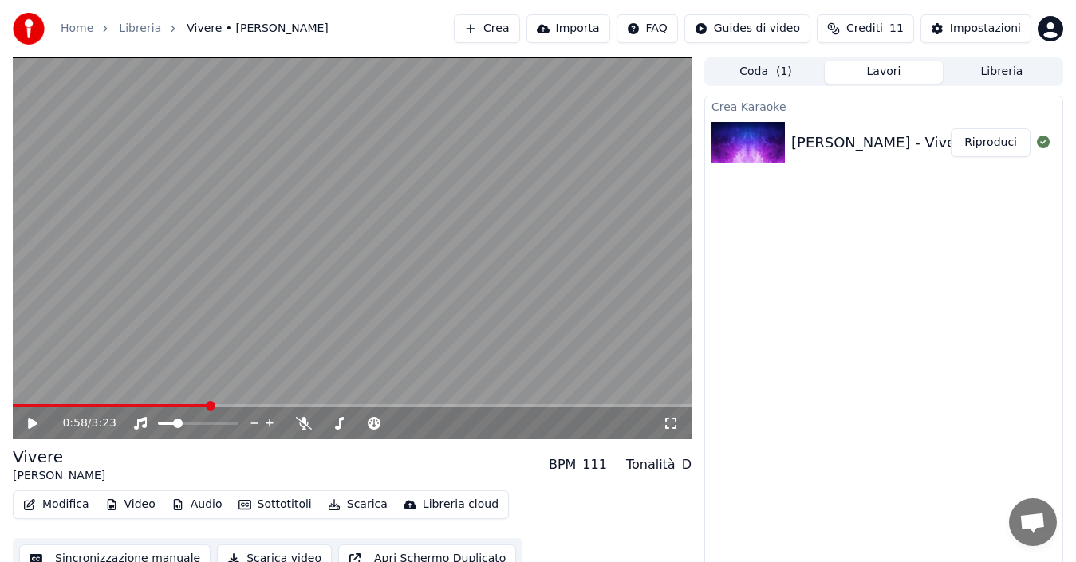
click at [30, 423] on icon at bounding box center [33, 423] width 10 height 11
click at [66, 502] on button "Modifica" at bounding box center [56, 505] width 79 height 22
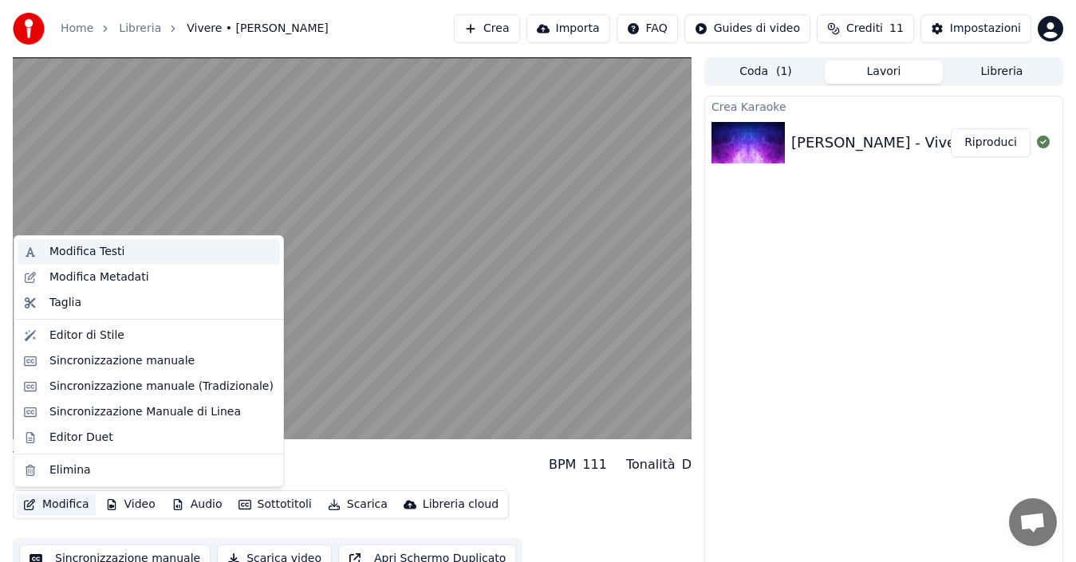
click at [91, 251] on div "Modifica Testi" at bounding box center [86, 252] width 75 height 16
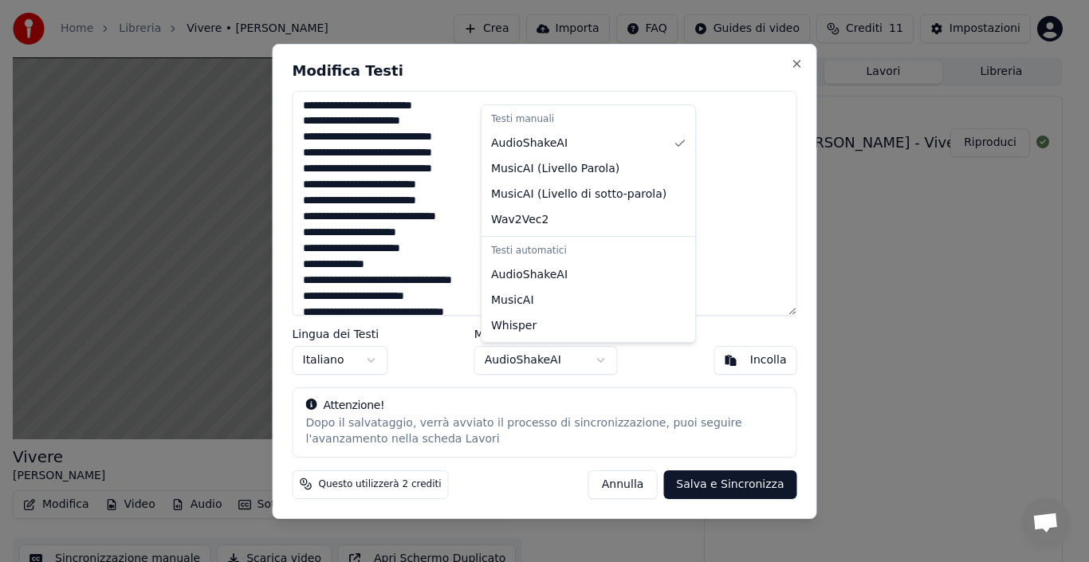
click at [606, 358] on body "Home Libreria Vivere • Luciano Pavarotti Crea Importa FAQ Guides di video Credi…" at bounding box center [538, 281] width 1076 height 562
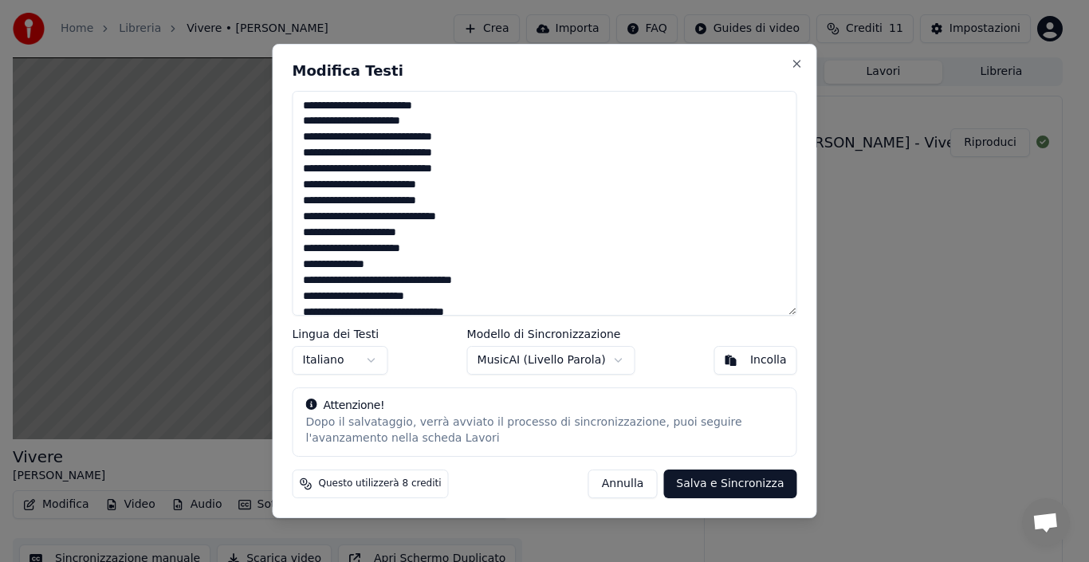
click at [726, 486] on button "Salva e Sincronizza" at bounding box center [729, 484] width 133 height 29
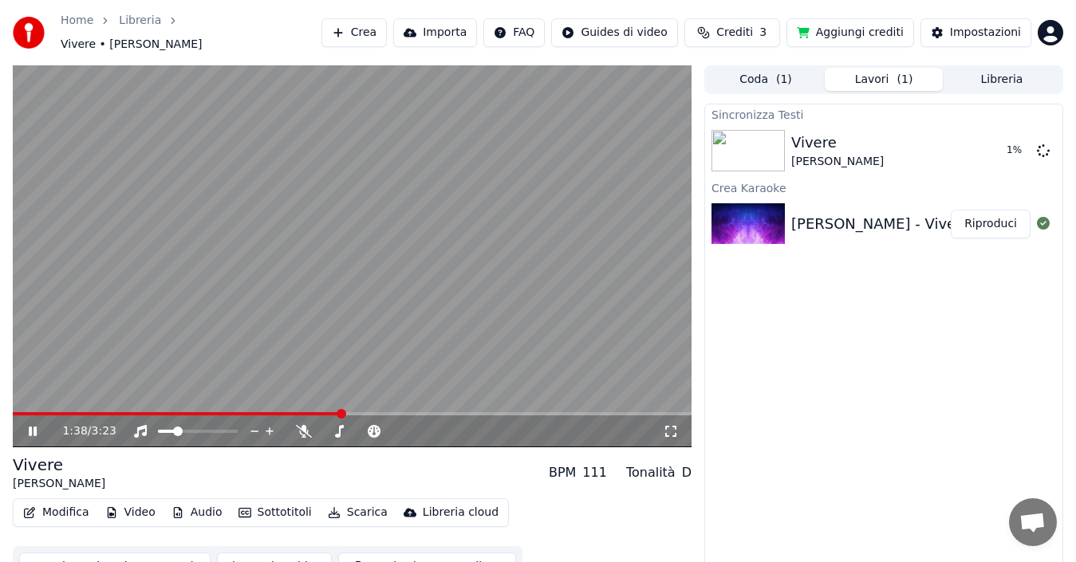
scroll to position [18, 0]
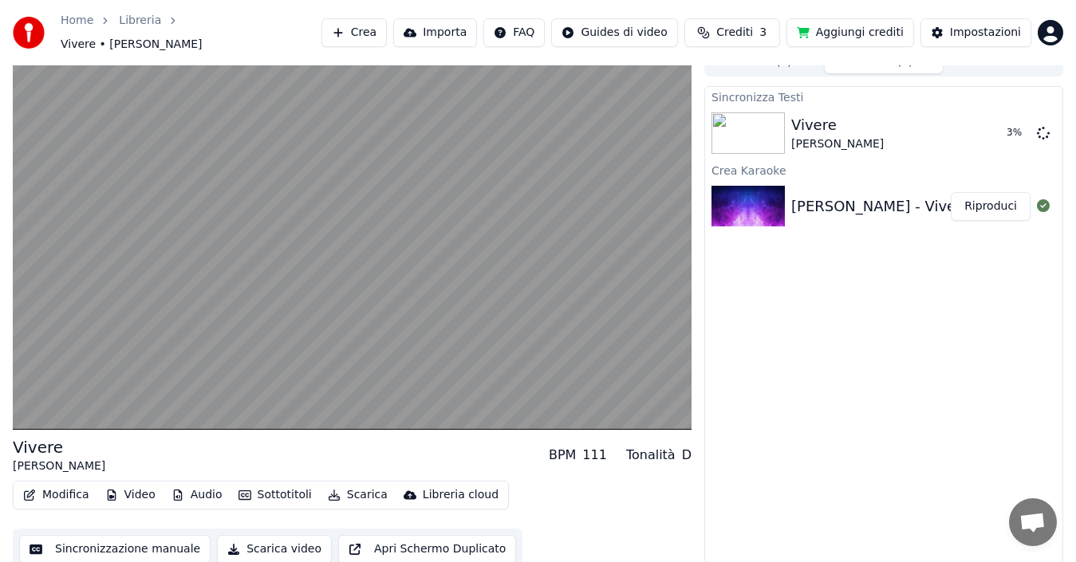
click at [90, 544] on button "Sincronizzazione manuale" at bounding box center [114, 549] width 191 height 29
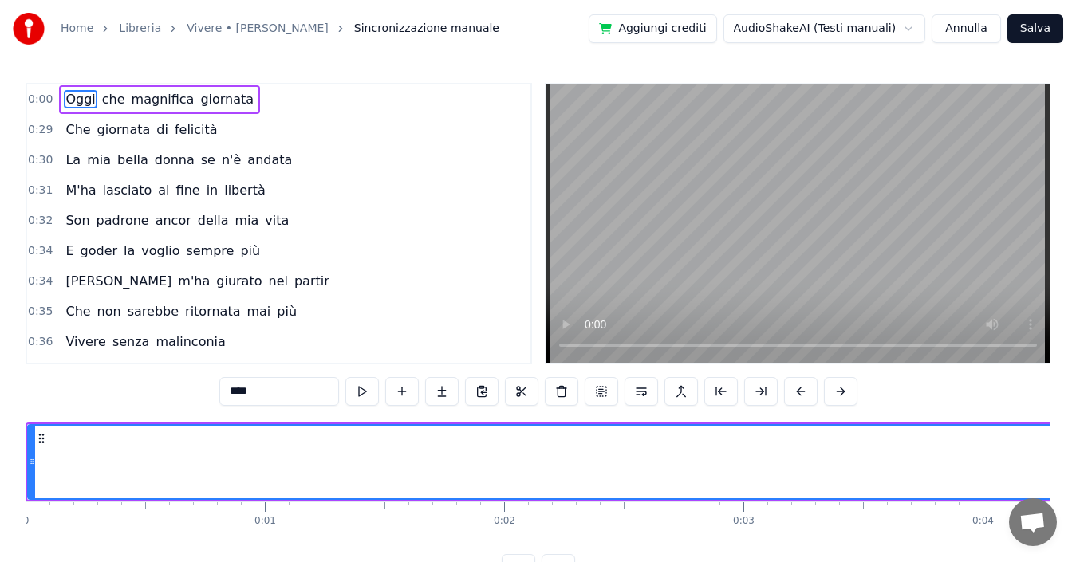
drag, startPoint x: 77, startPoint y: 100, endPoint x: 196, endPoint y: 105, distance: 119.7
drag, startPoint x: 74, startPoint y: 133, endPoint x: 179, endPoint y: 133, distance: 105.2
click at [179, 133] on div "Che giornata di felicità" at bounding box center [141, 130] width 164 height 29
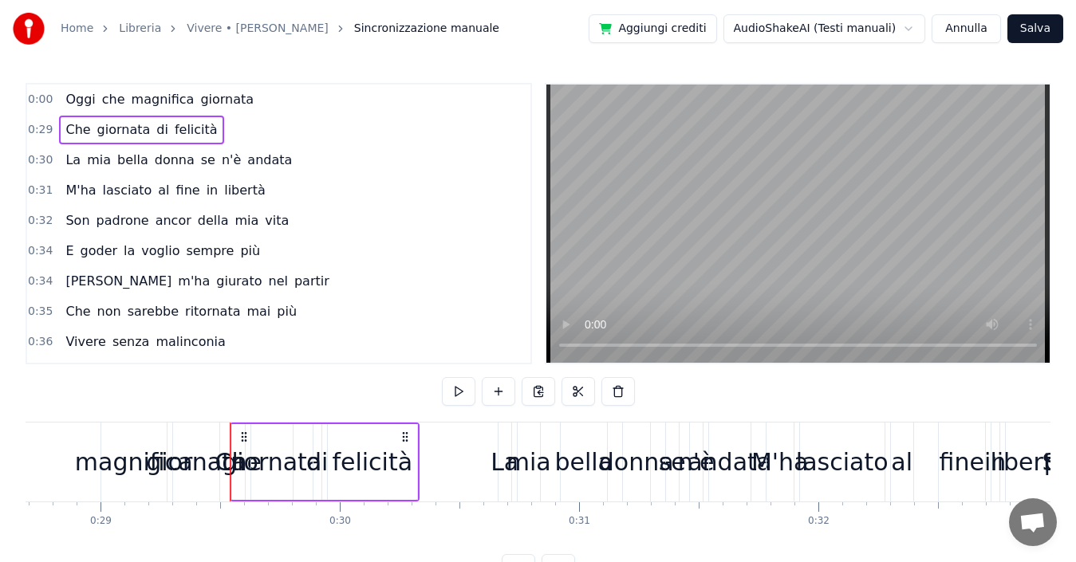
scroll to position [0, 6985]
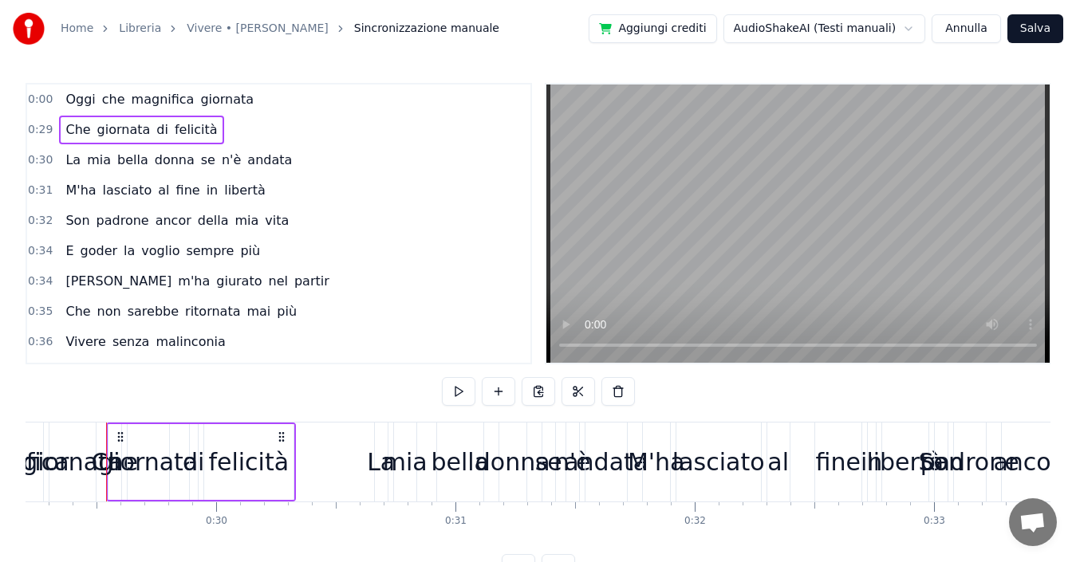
drag, startPoint x: 99, startPoint y: 161, endPoint x: 239, endPoint y: 165, distance: 140.4
click at [239, 165] on div "La mia bella donna se n'è andata" at bounding box center [178, 160] width 239 height 29
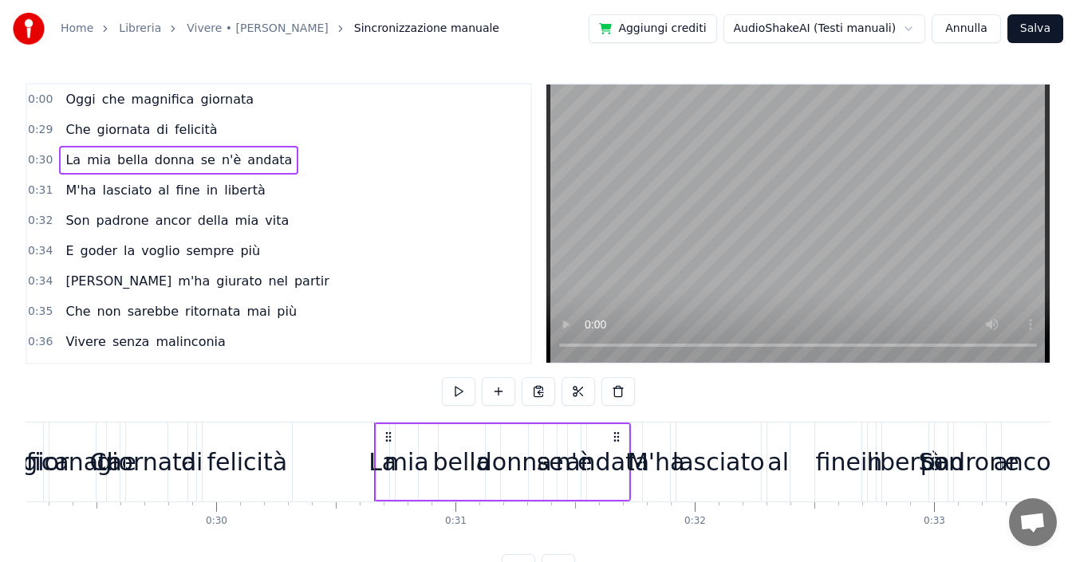
drag, startPoint x: 79, startPoint y: 191, endPoint x: 216, endPoint y: 195, distance: 137.2
click at [216, 195] on div "M'ha lasciato al fine in libertà" at bounding box center [165, 190] width 212 height 29
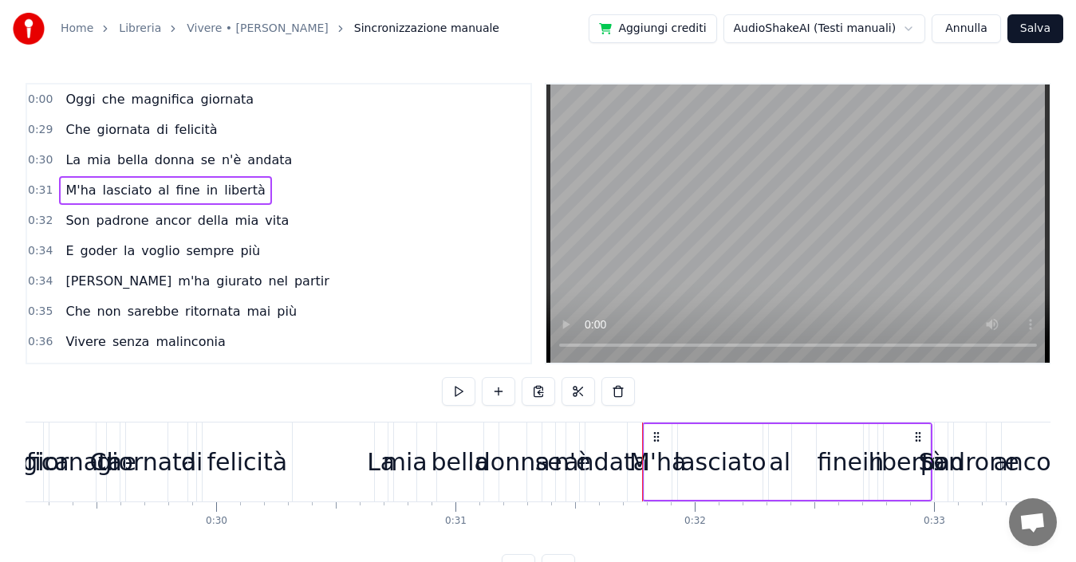
click at [871, 245] on video at bounding box center [797, 224] width 503 height 278
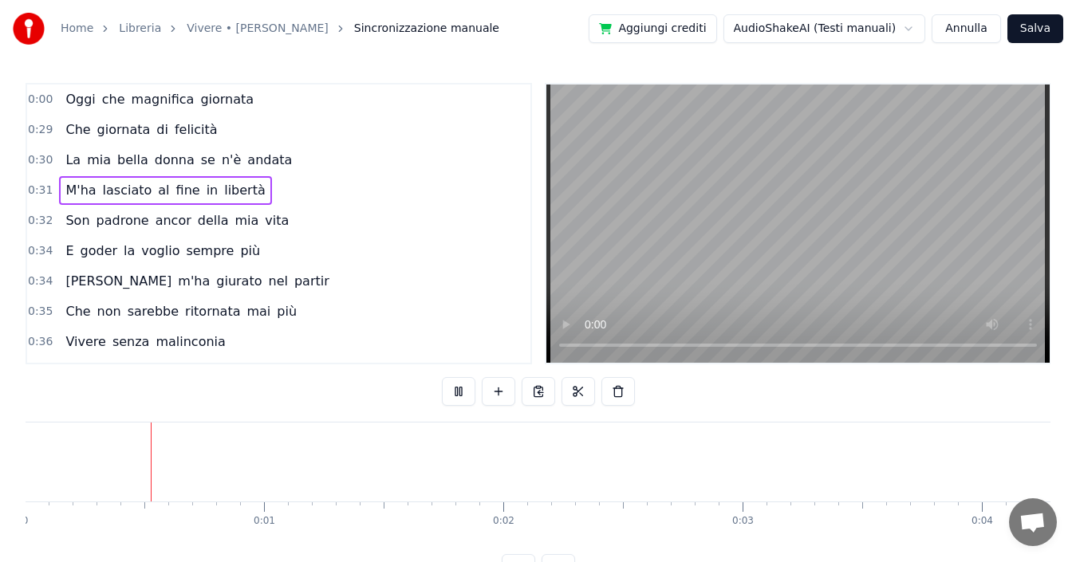
scroll to position [0, 0]
click at [91, 93] on div "Oggi che magnifica giornata" at bounding box center [159, 99] width 201 height 29
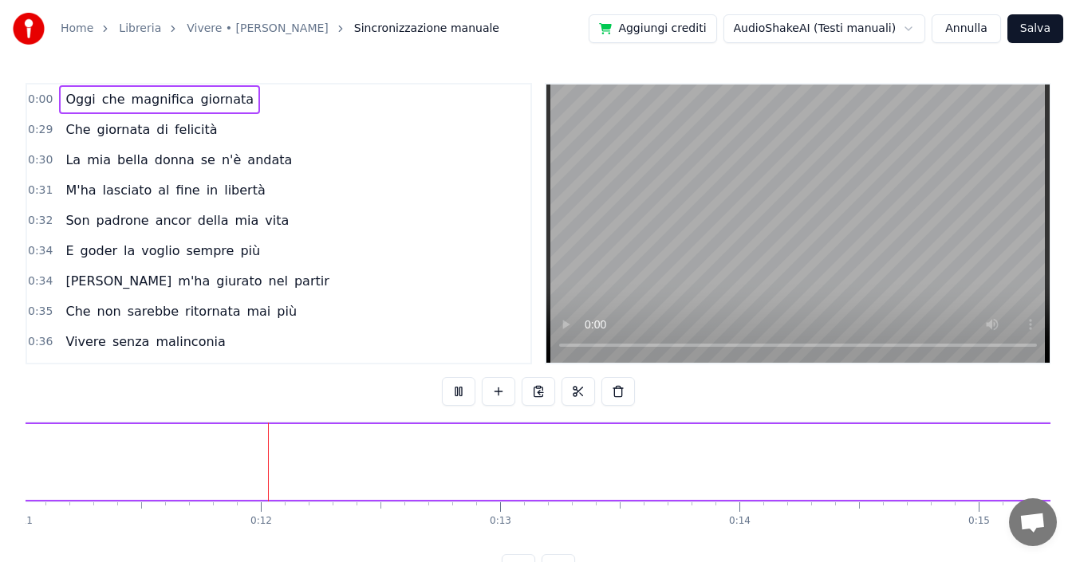
scroll to position [0, 2654]
drag, startPoint x: 65, startPoint y: 103, endPoint x: 206, endPoint y: 104, distance: 140.3
click at [206, 104] on div "Oggi che magnifica giornata" at bounding box center [159, 99] width 201 height 29
drag, startPoint x: 75, startPoint y: 129, endPoint x: 191, endPoint y: 133, distance: 115.7
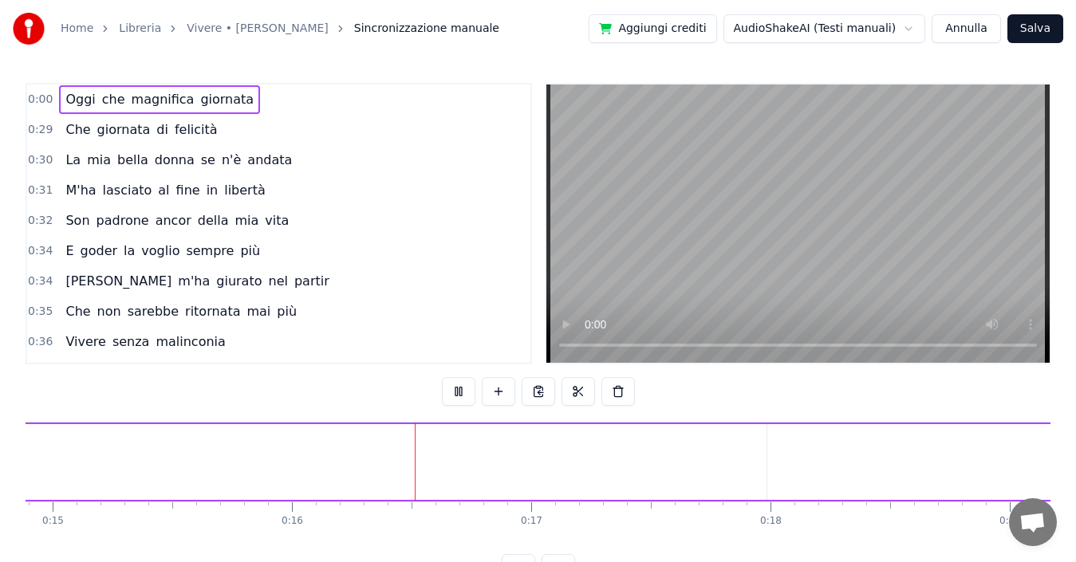
click at [191, 133] on div "Che giornata di felicità" at bounding box center [141, 130] width 164 height 29
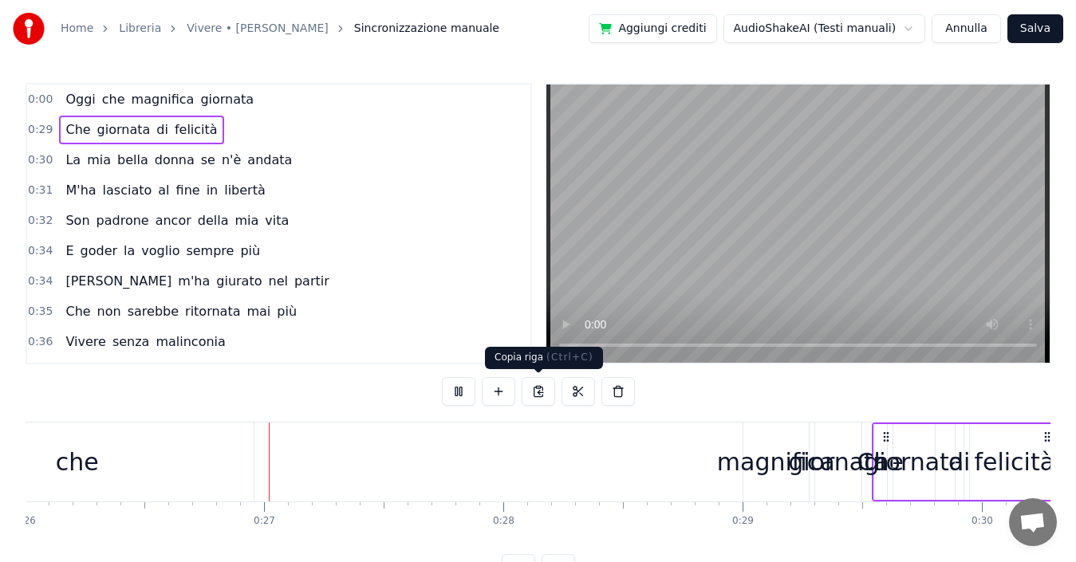
scroll to position [0, 6221]
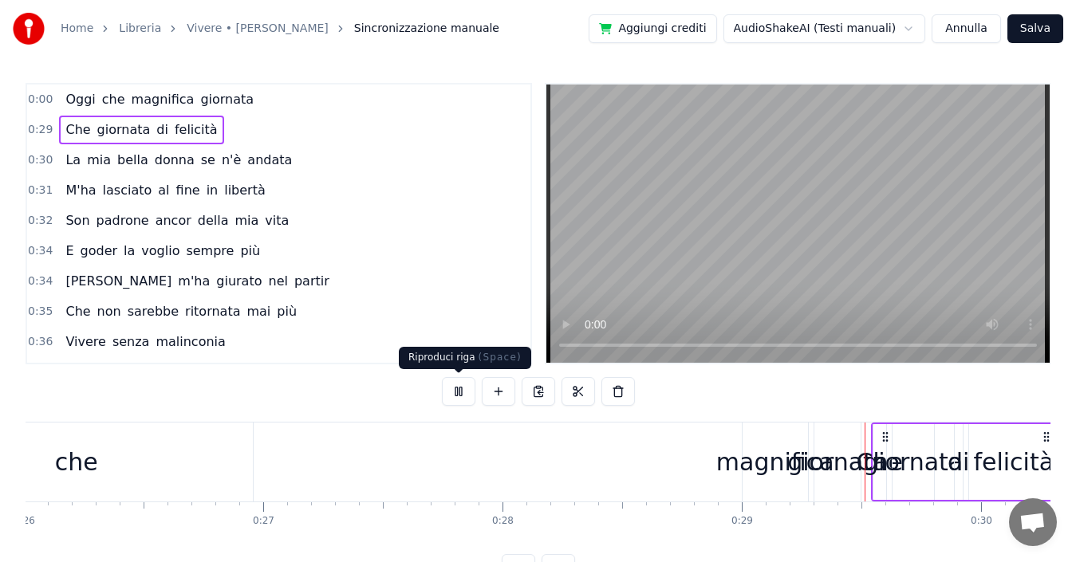
click at [454, 390] on button at bounding box center [458, 391] width 33 height 29
click at [980, 31] on button "Annulla" at bounding box center [965, 28] width 69 height 29
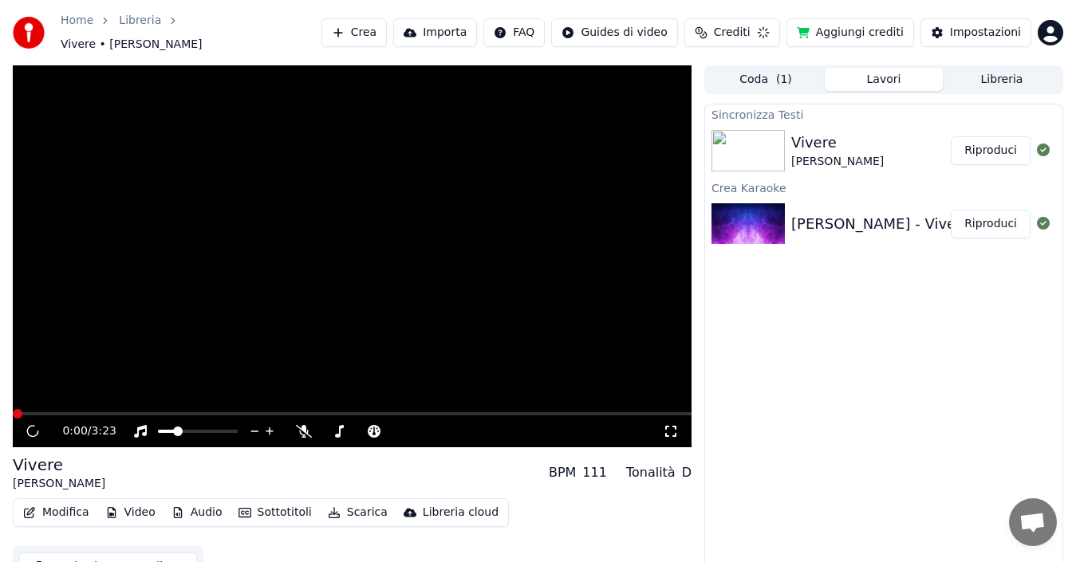
scroll to position [11, 0]
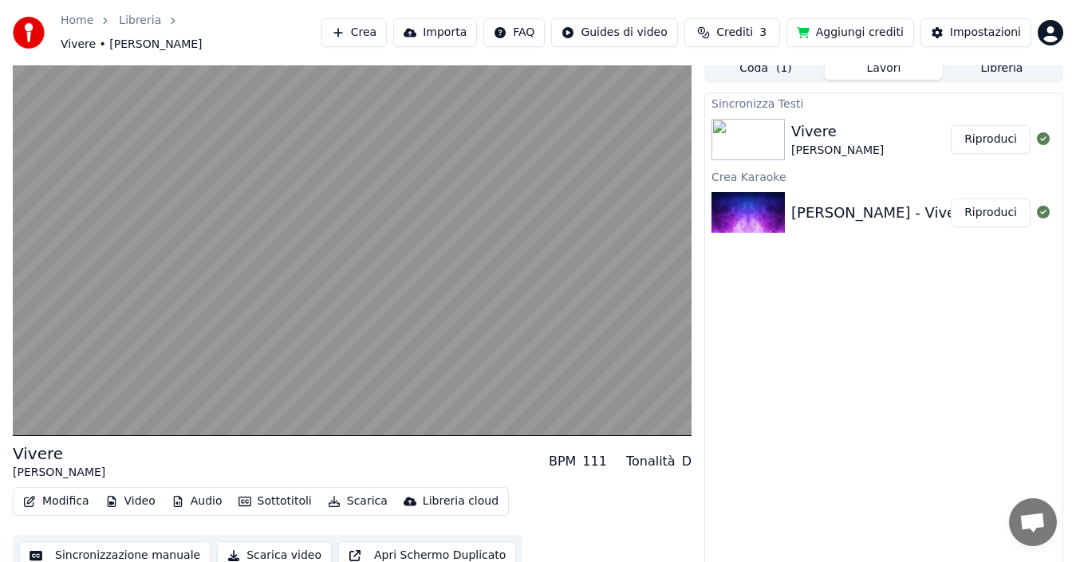
click at [767, 119] on img at bounding box center [747, 139] width 73 height 41
click at [820, 124] on div "Vivere" at bounding box center [837, 131] width 92 height 22
click at [991, 132] on button "Riproduci" at bounding box center [990, 139] width 80 height 29
click at [1038, 206] on icon at bounding box center [1043, 212] width 13 height 13
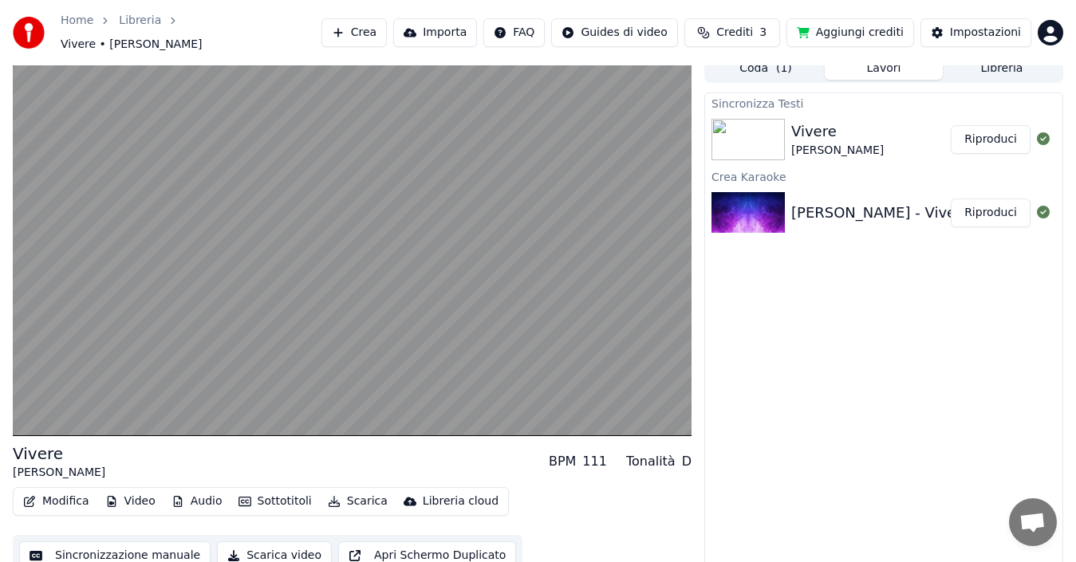
click at [1038, 206] on icon at bounding box center [1043, 212] width 13 height 13
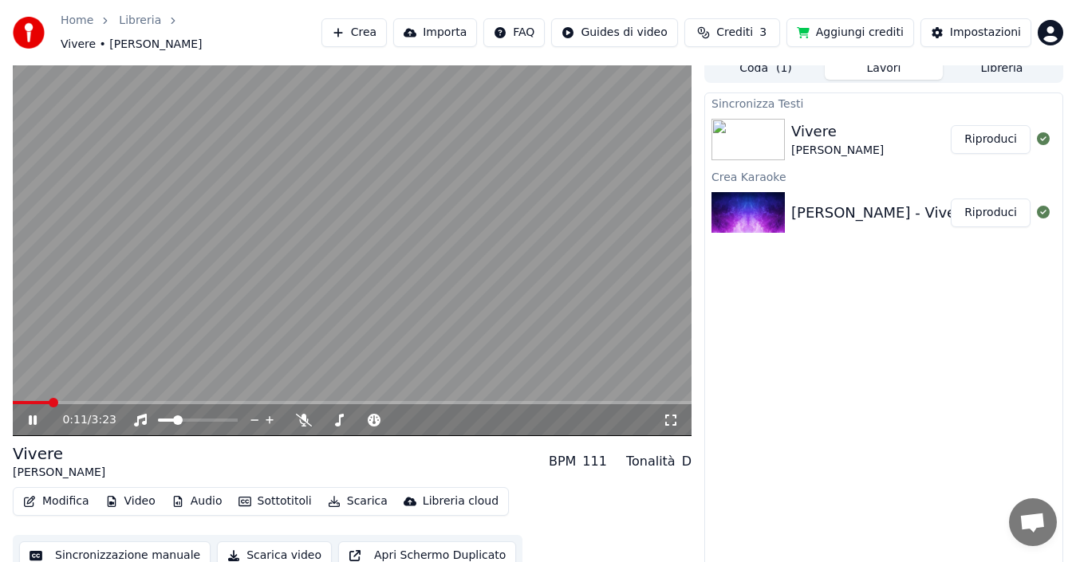
click at [33, 414] on icon at bounding box center [44, 420] width 37 height 13
click at [218, 415] on span at bounding box center [216, 420] width 10 height 10
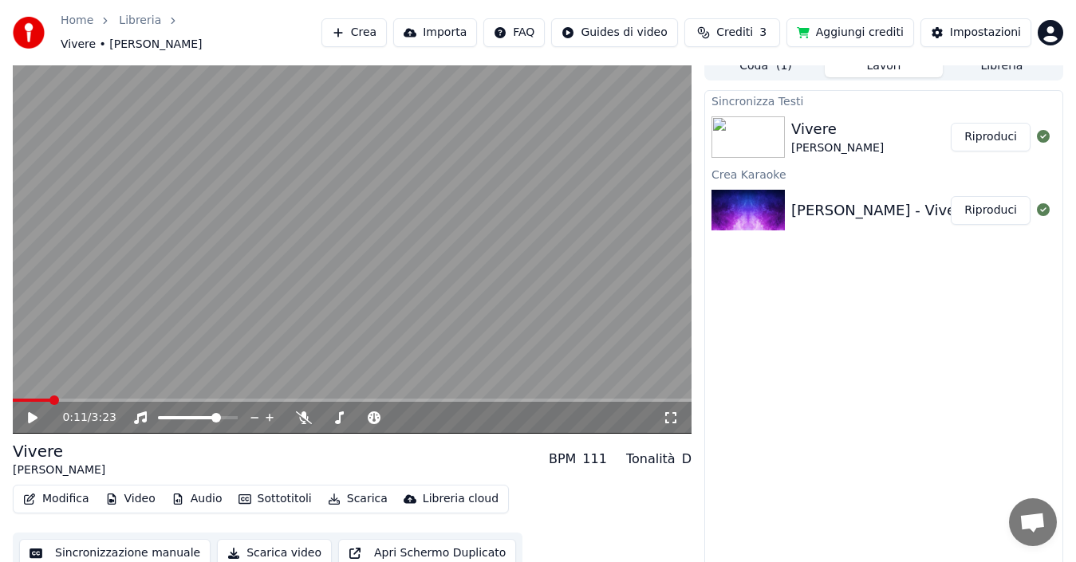
scroll to position [18, 0]
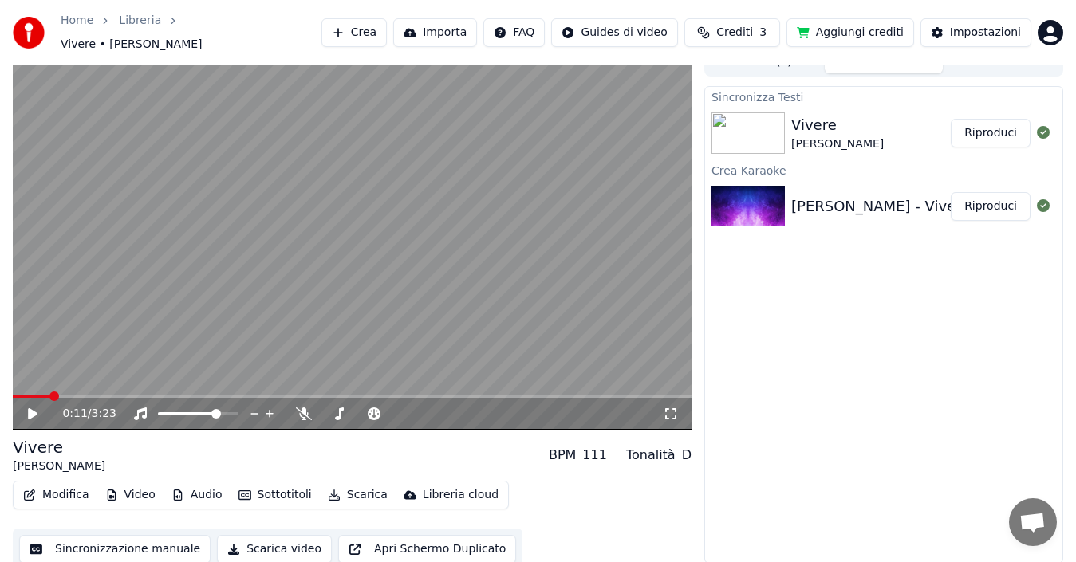
click at [750, 199] on img at bounding box center [747, 206] width 73 height 41
click at [749, 199] on img at bounding box center [747, 206] width 73 height 41
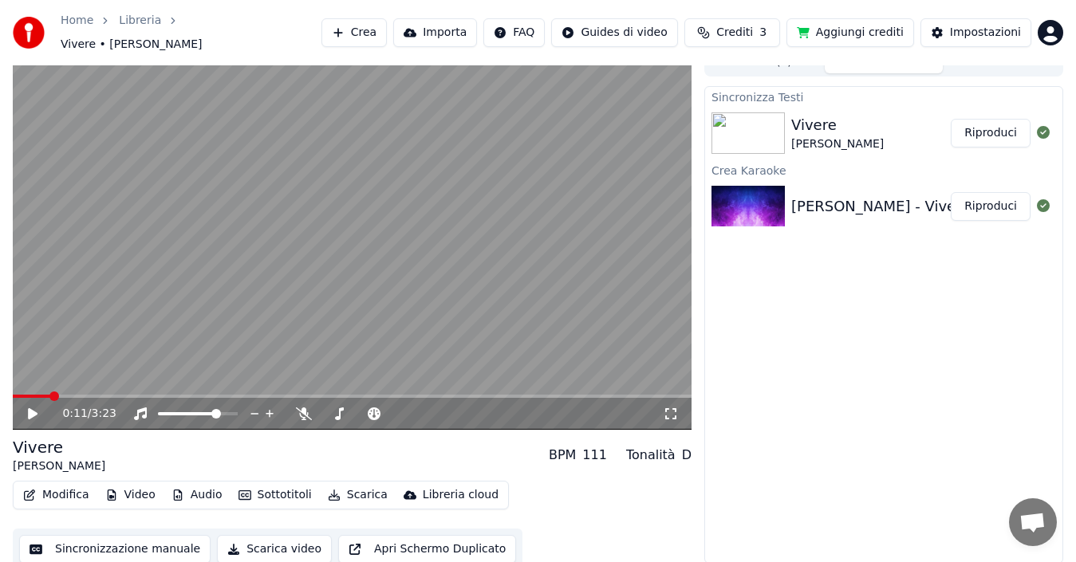
click at [836, 197] on div "Luciano Pavarotti - Vivere BASE" at bounding box center [901, 206] width 221 height 22
click at [838, 197] on div "Luciano Pavarotti - Vivere BASE" at bounding box center [901, 206] width 221 height 22
click at [1045, 199] on icon at bounding box center [1043, 205] width 13 height 13
click at [1044, 199] on icon at bounding box center [1043, 205] width 13 height 13
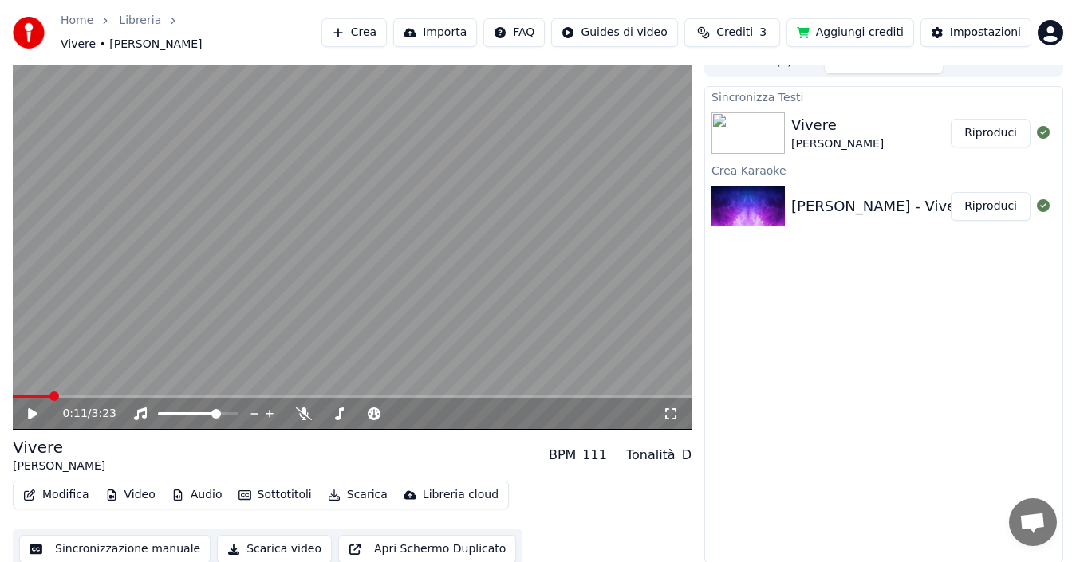
click at [1044, 199] on icon at bounding box center [1043, 205] width 13 height 13
click at [13, 401] on span at bounding box center [18, 396] width 10 height 10
